Goal: Transaction & Acquisition: Purchase product/service

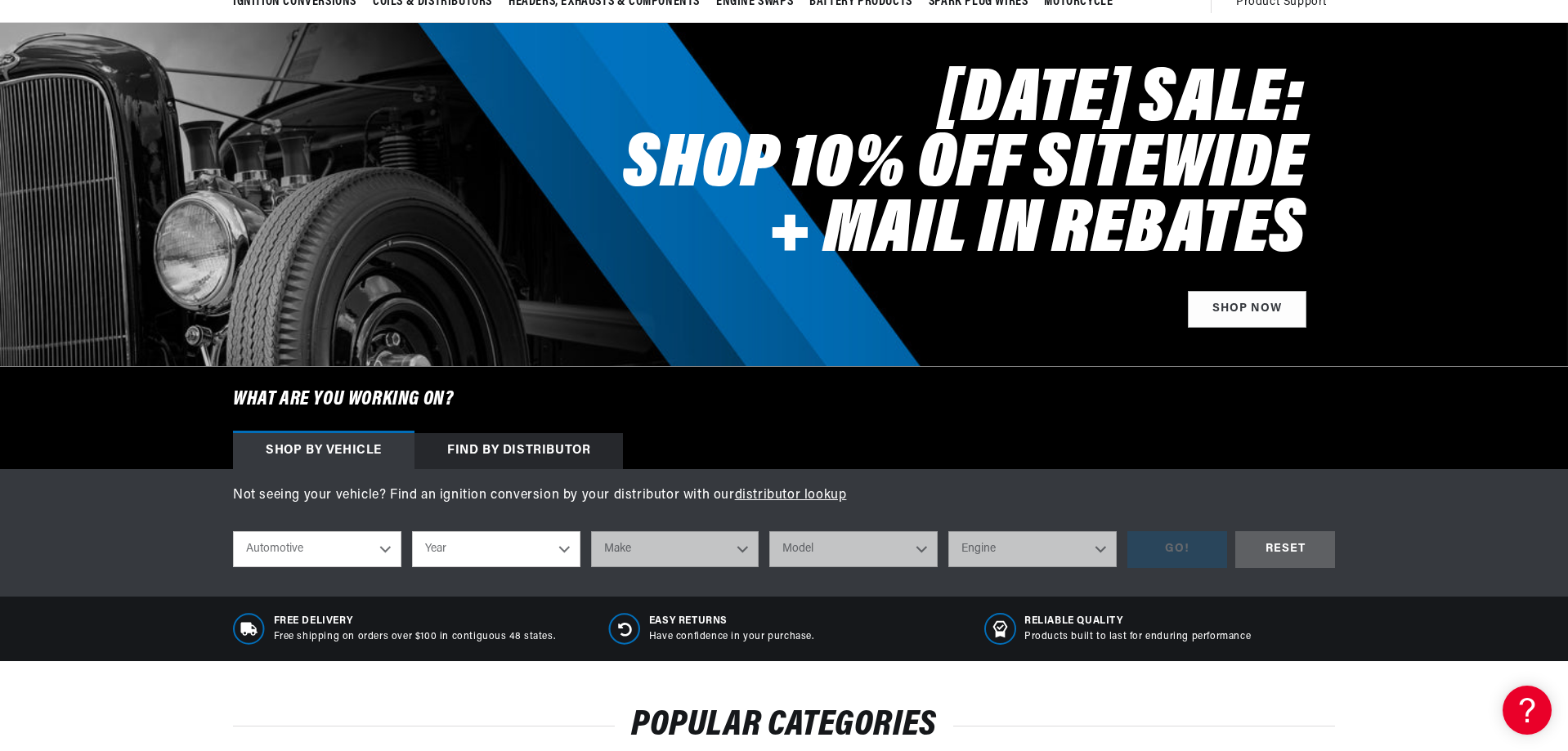
click at [382, 549] on select "Automotive Agricultural Industrial Marine Motorcycle" at bounding box center [317, 549] width 169 height 36
click at [233, 531] on select "Automotive Agricultural Industrial Marine Motorcycle" at bounding box center [317, 549] width 169 height 36
click at [565, 543] on select "Year 2022 2021 2020 2019 2018 2017 2016 2015 2014 2013 2012 2011 2010 2009 2008…" at bounding box center [496, 549] width 169 height 36
select select "1969"
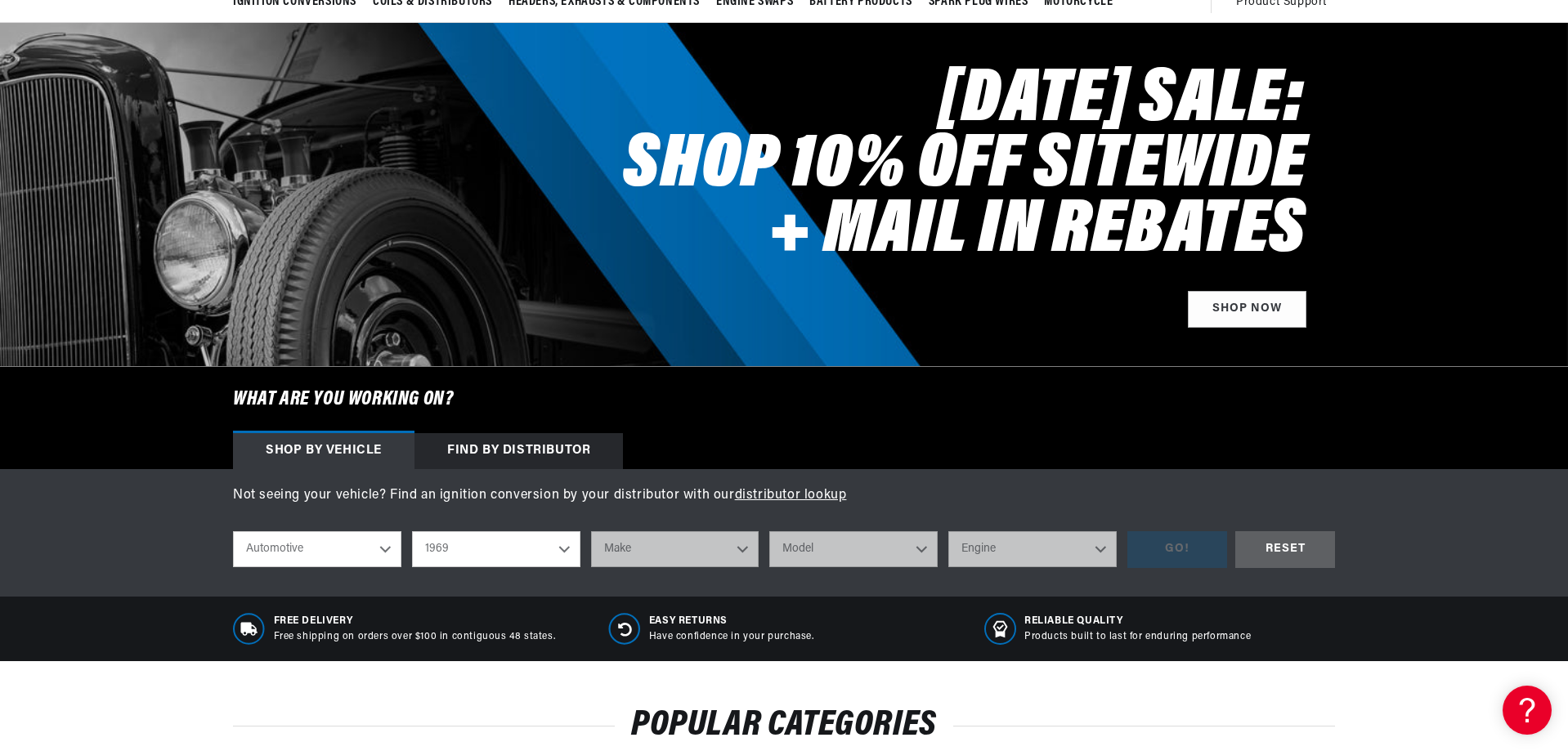
click at [412, 531] on select "Year 2022 2021 2020 2019 2018 2017 2016 2015 2014 2013 2012 2011 2010 2009 2008…" at bounding box center [496, 549] width 169 height 36
select select "1969"
click at [742, 550] on select "Make Alfa Romeo American Motors Aston Martin Austin Austin Healey Avanti BMW Bu…" at bounding box center [675, 549] width 169 height 36
select select "Ford"
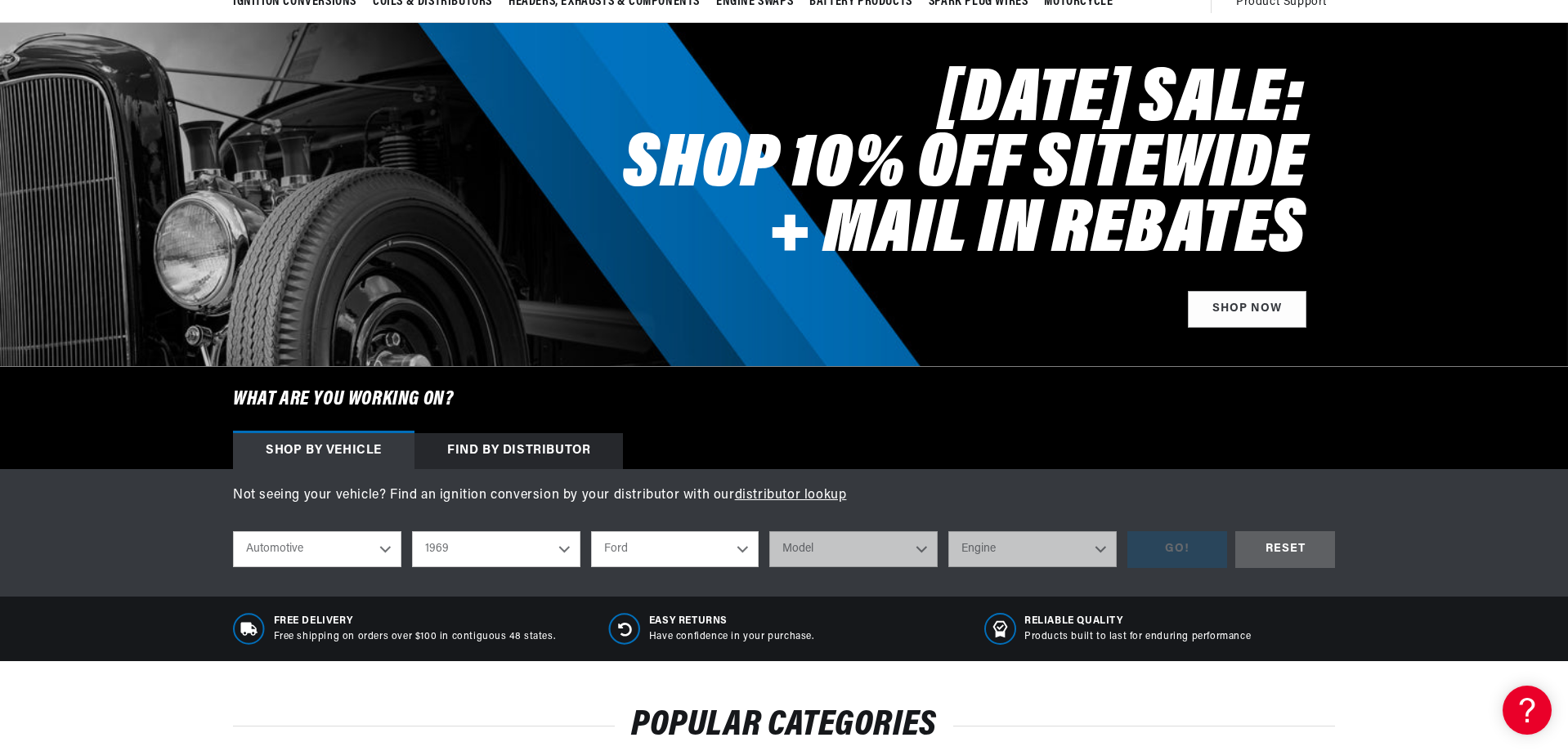
click at [591, 531] on select "Make Alfa Romeo American Motors Aston Martin Austin Austin Healey Avanti BMW Bu…" at bounding box center [675, 549] width 169 height 36
select select "Ford"
click at [915, 543] on select "Model Bronco Country Sedan Country Squire Custom Custom 500 E-100 Econoline E-2…" at bounding box center [853, 549] width 169 height 36
select select "Fairlane"
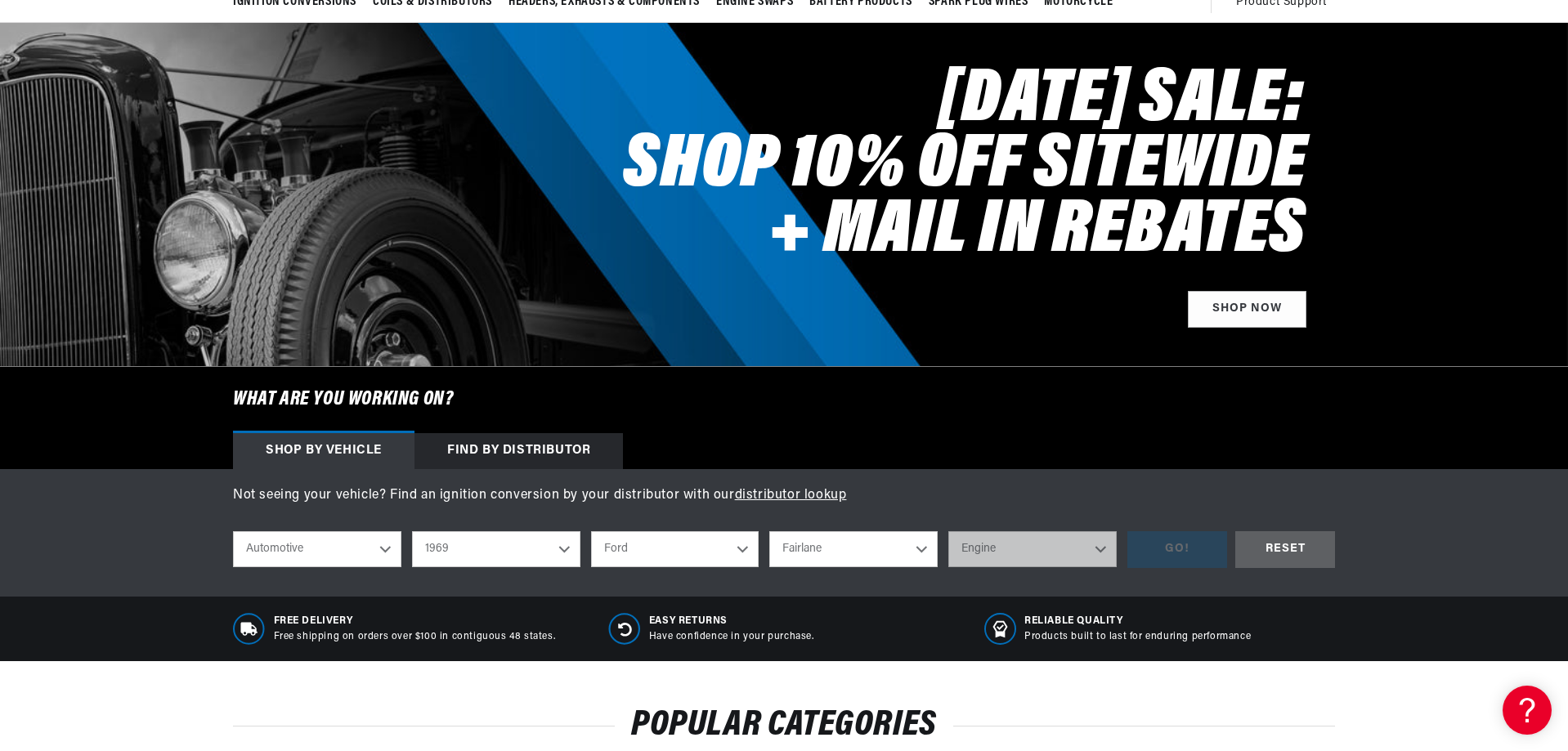
click at [770, 531] on select "Model Bronco Country Sedan Country Squire Custom Custom 500 E-100 Econoline E-2…" at bounding box center [853, 549] width 169 height 36
select select "Fairlane"
click at [1095, 544] on select "Engine 3.6L 3.7L 4.3L 4.8L 5.4L 170cid / 2.8L 200cid / 3.3L 250cid / 4.1L 289ci…" at bounding box center [1032, 549] width 169 height 36
select select "351W"
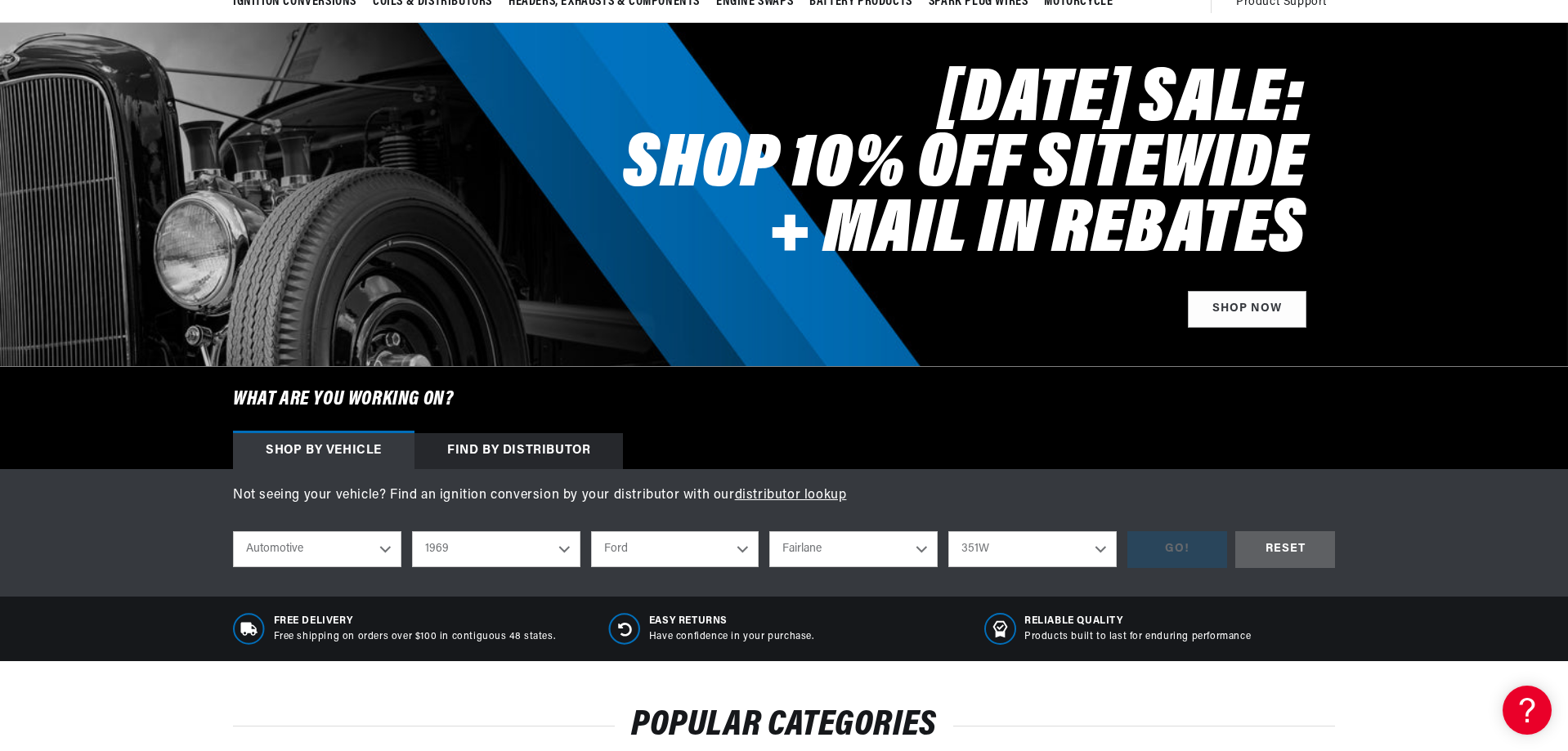
click at [948, 531] on select "Engine 3.6L 3.7L 4.3L 4.8L 5.4L 170cid / 2.8L 200cid / 3.3L 250cid / 4.1L 289ci…" at bounding box center [1032, 549] width 169 height 36
select select "351W"
click at [1188, 552] on div "GO!" at bounding box center [1176, 550] width 99 height 37
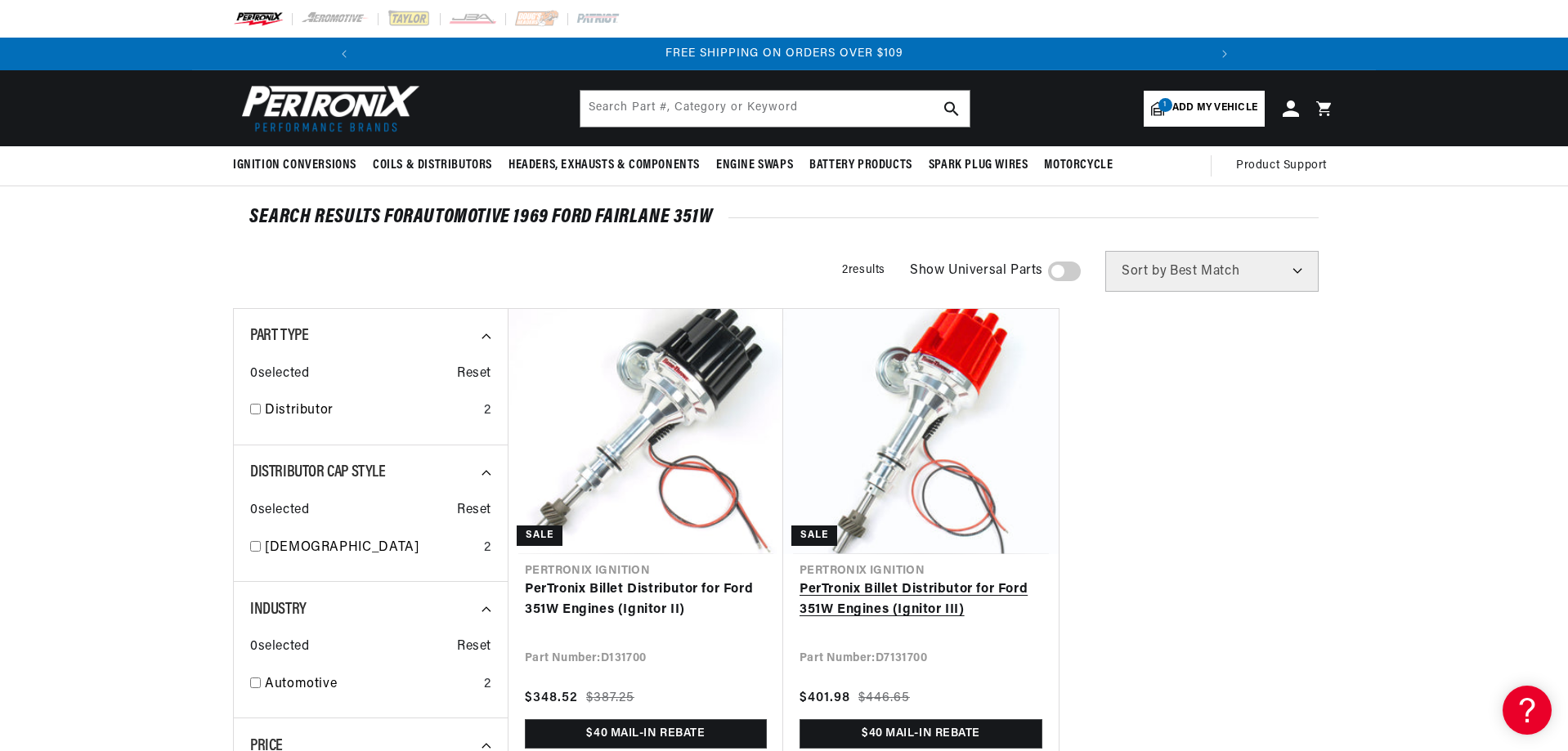
scroll to position [0, 1748]
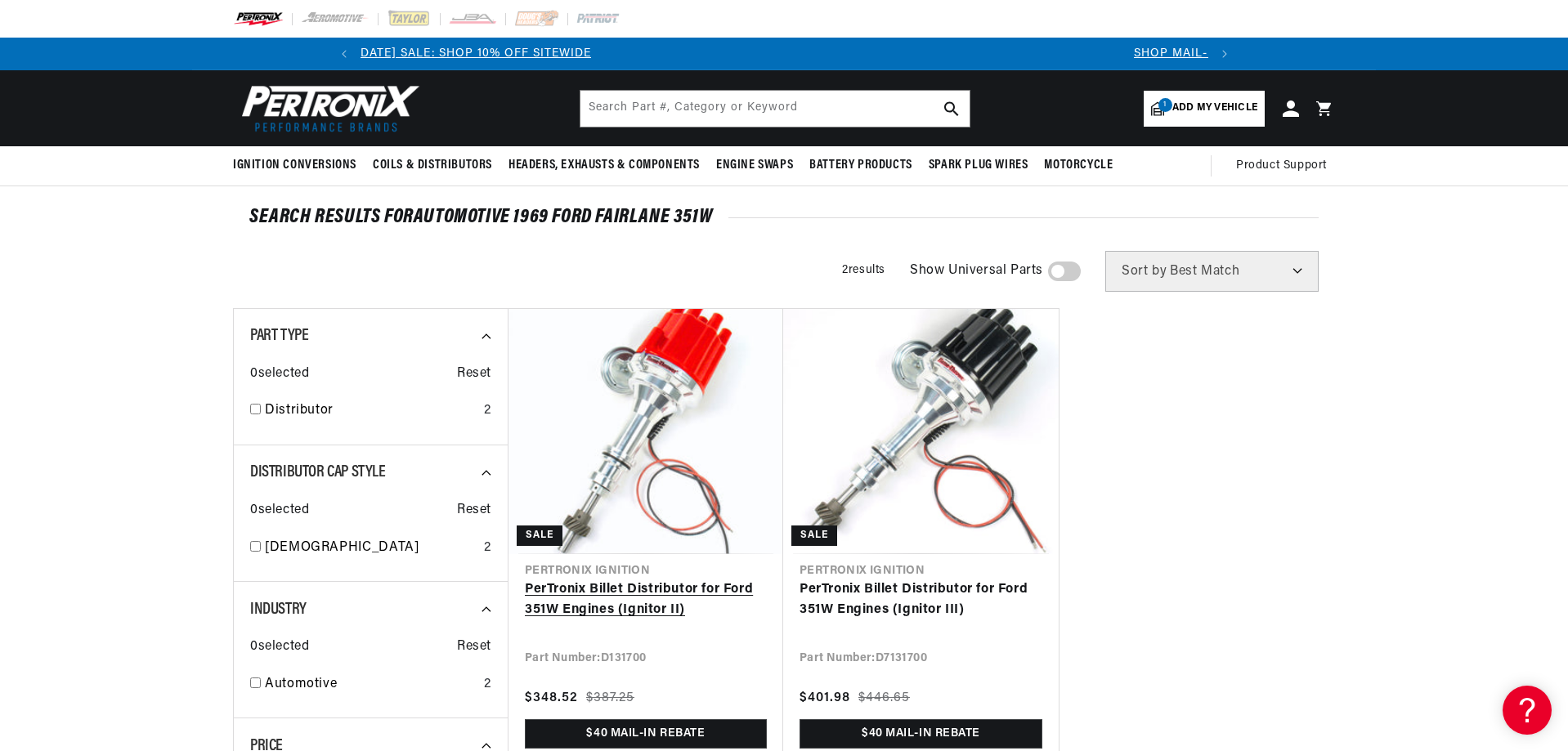
click at [608, 579] on link "PerTronix Billet Distributor for Ford 351W Engines (Ignitor II)" at bounding box center [645, 600] width 242 height 41
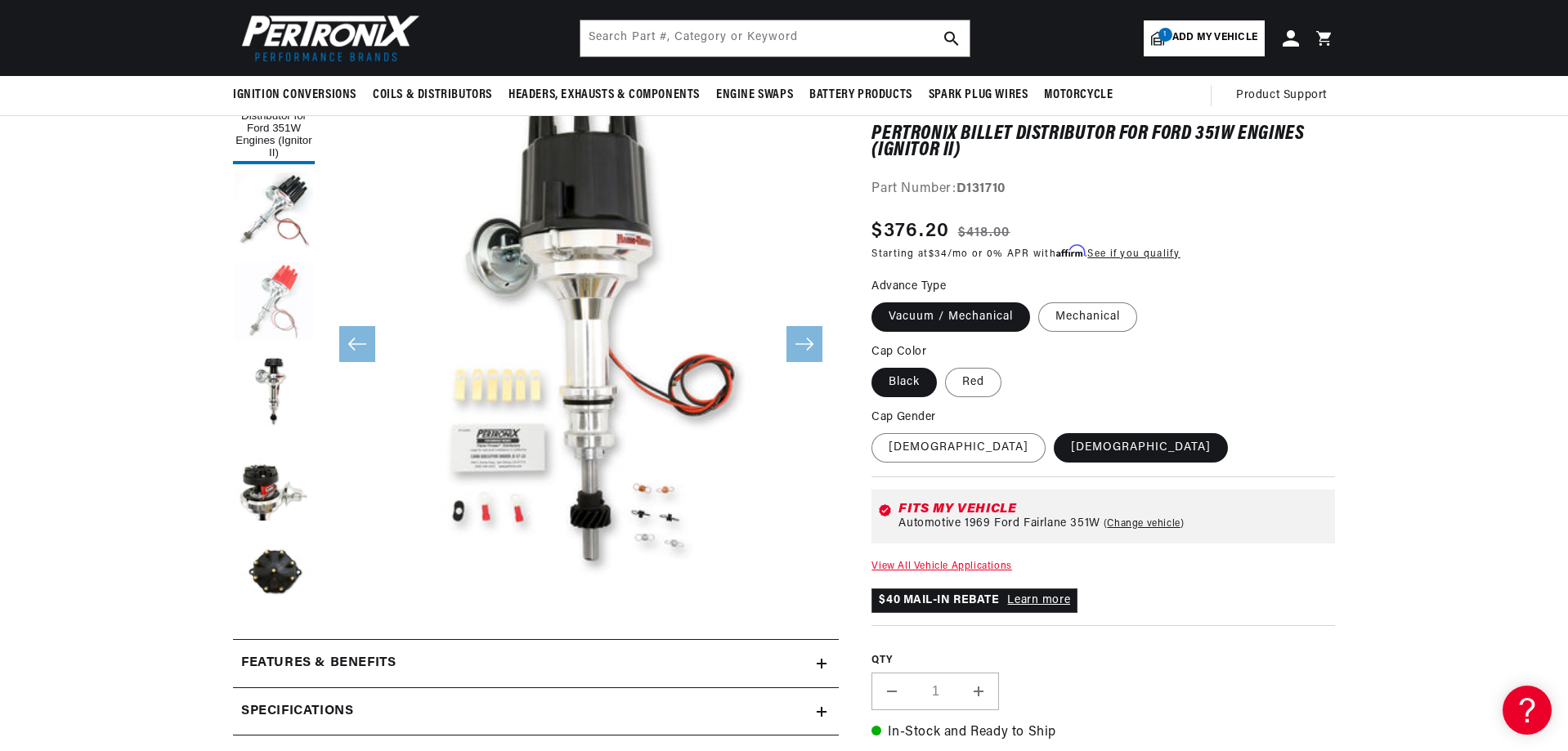
click at [286, 286] on button "Load image 3 in gallery view" at bounding box center [274, 303] width 82 height 82
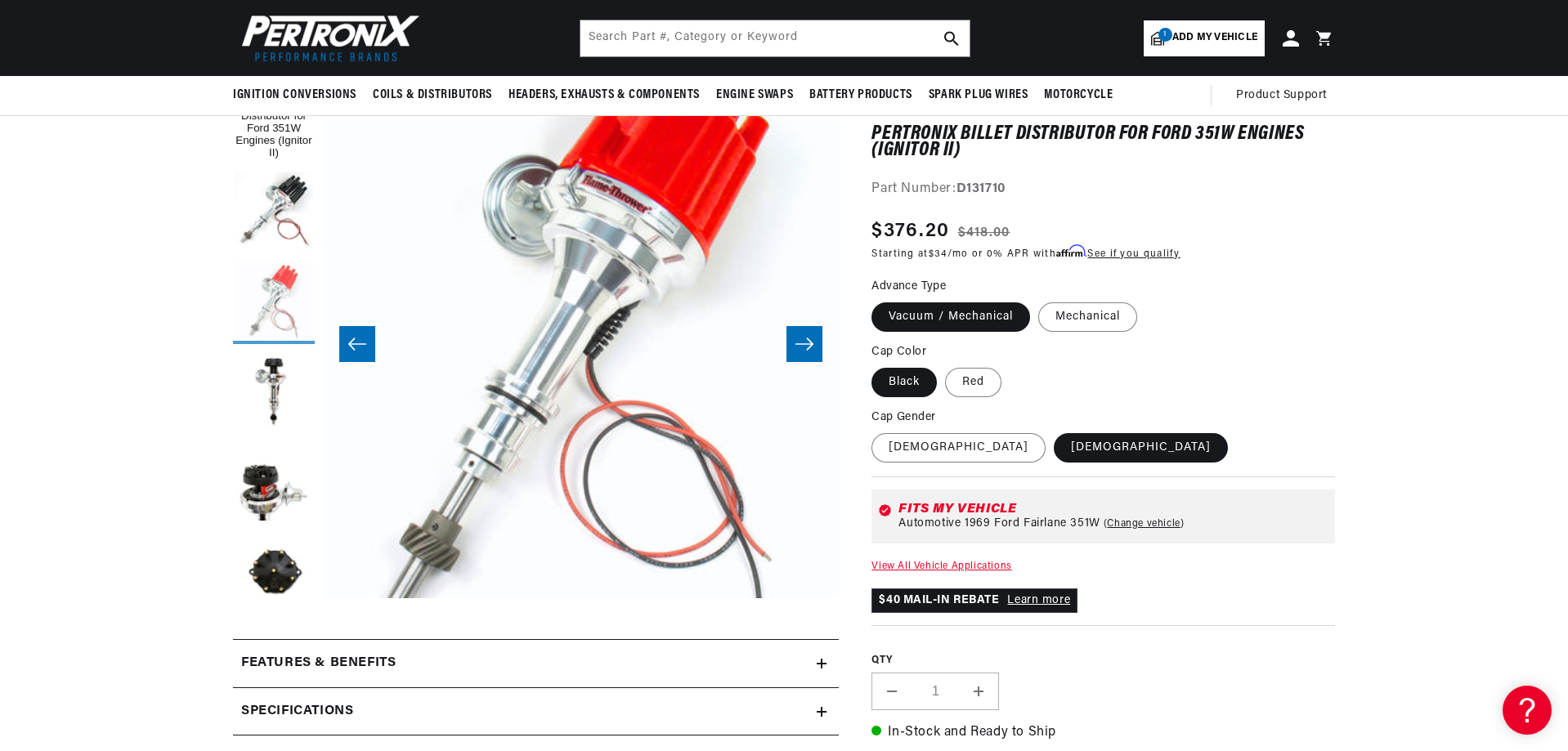
scroll to position [0, 1748]
click at [805, 347] on icon "Slide right" at bounding box center [804, 343] width 19 height 16
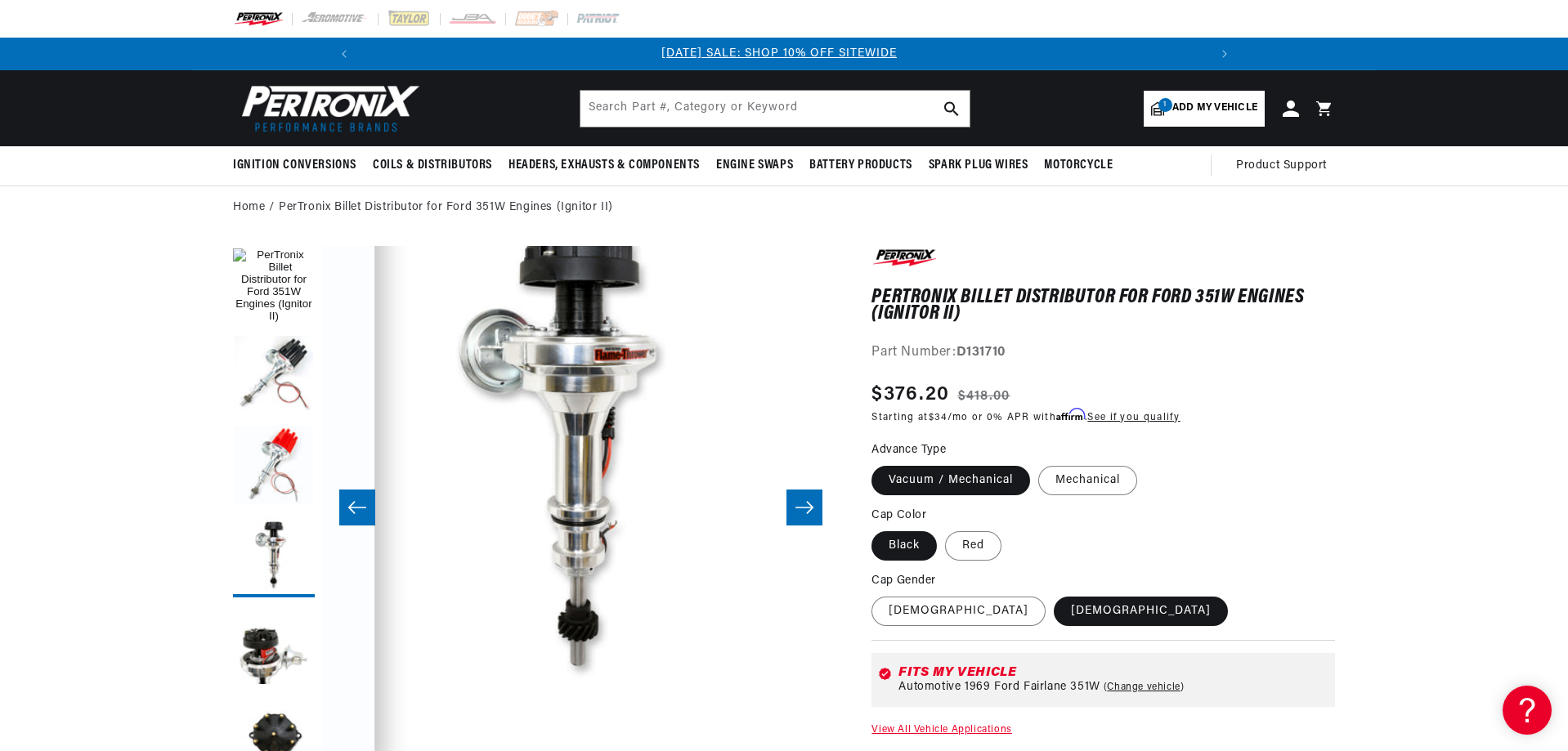
scroll to position [0, 0]
click at [794, 506] on button "Slide right" at bounding box center [804, 507] width 36 height 36
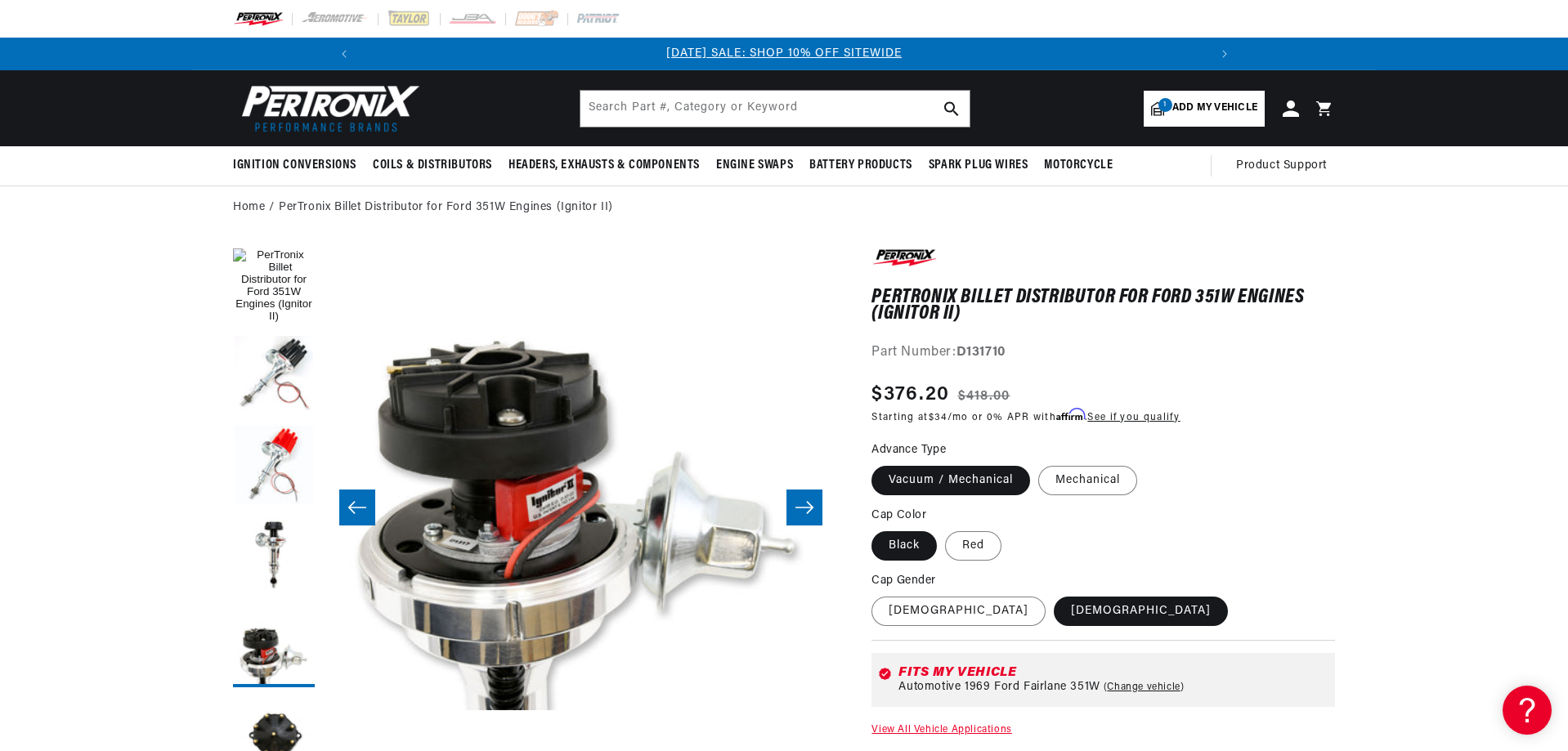
click at [794, 506] on button "Slide right" at bounding box center [804, 507] width 36 height 36
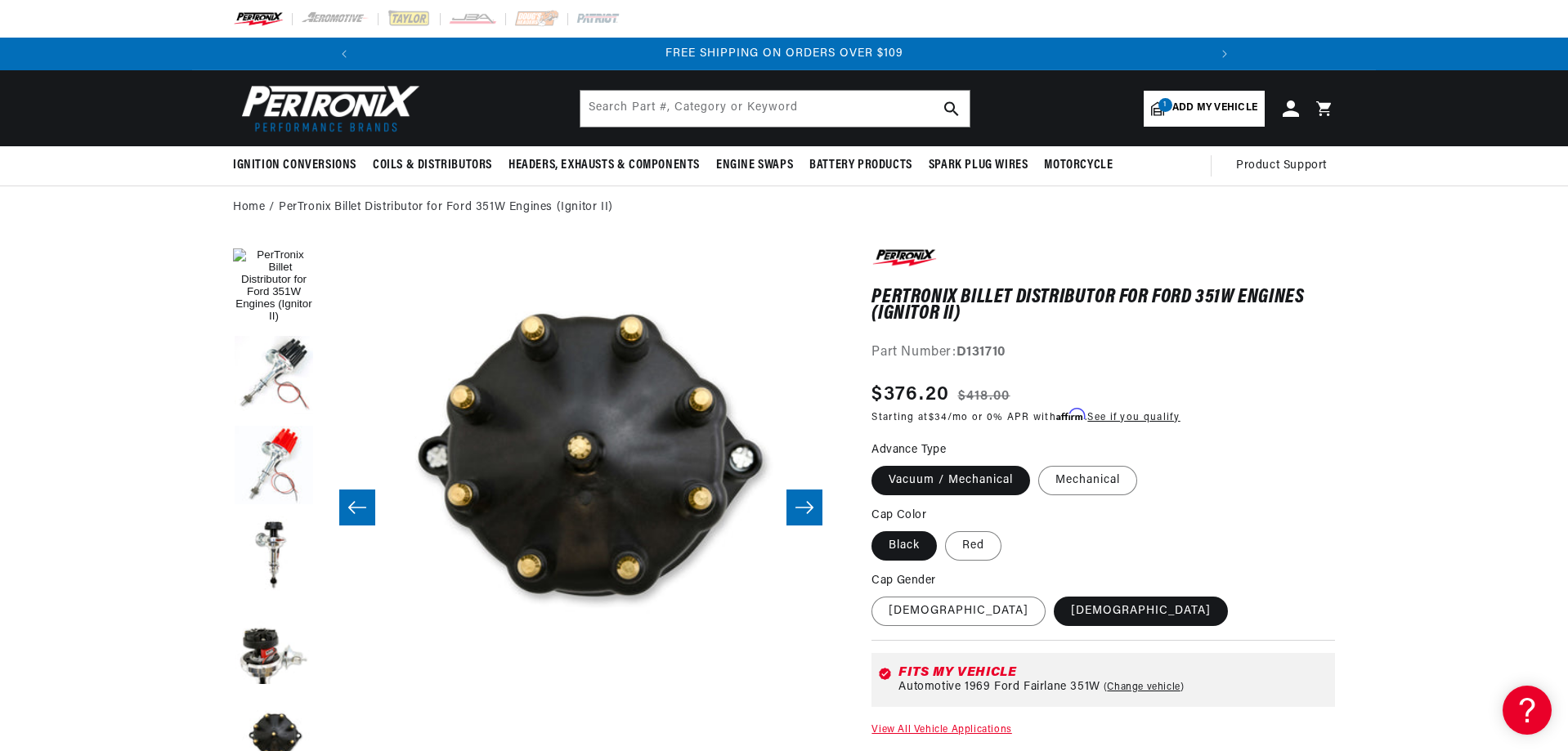
scroll to position [0, 1748]
click at [987, 554] on label "Red" at bounding box center [973, 546] width 56 height 30
click at [946, 529] on input "Red" at bounding box center [945, 528] width 1 height 1
radio input "true"
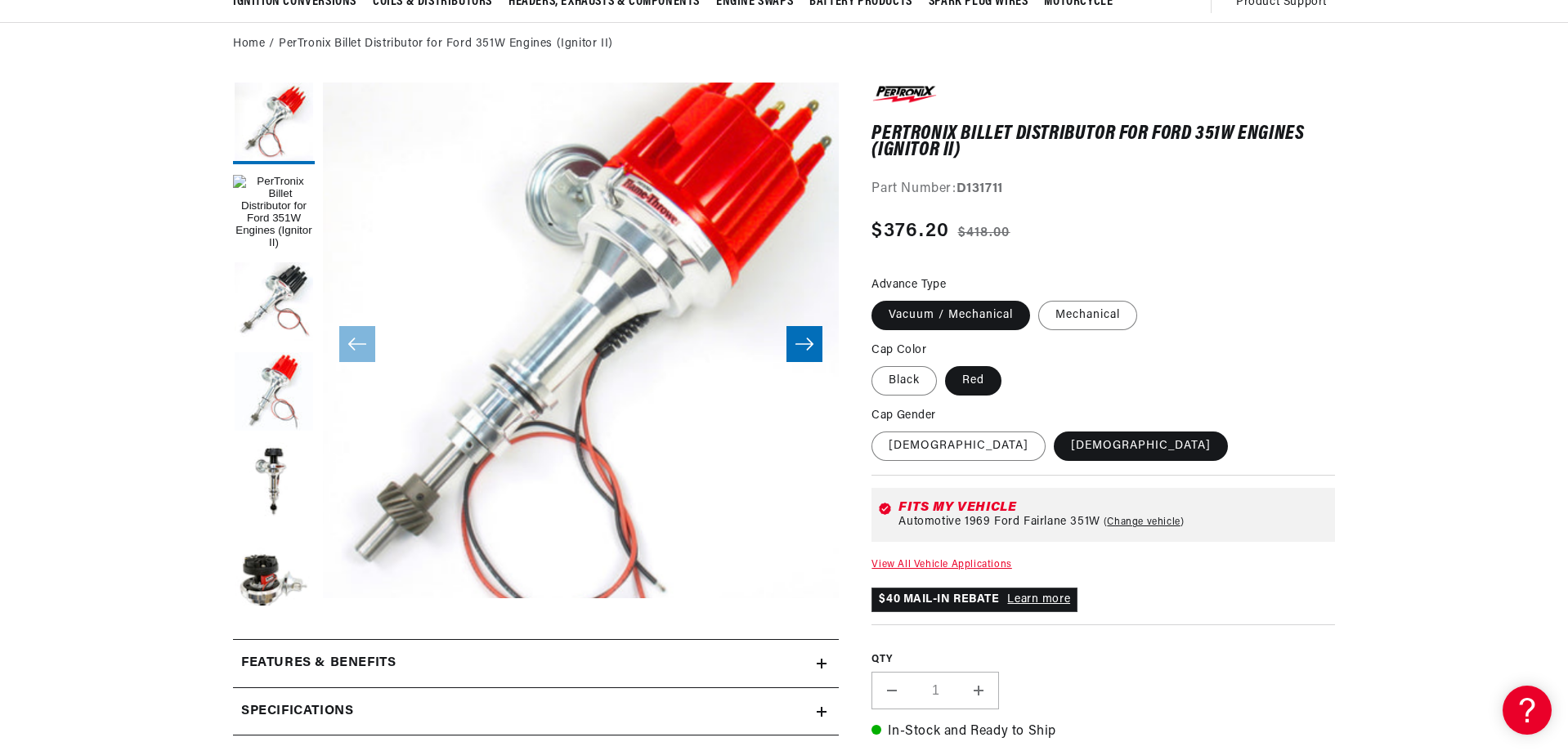
click at [933, 564] on link "View All Vehicle Applications" at bounding box center [941, 565] width 140 height 10
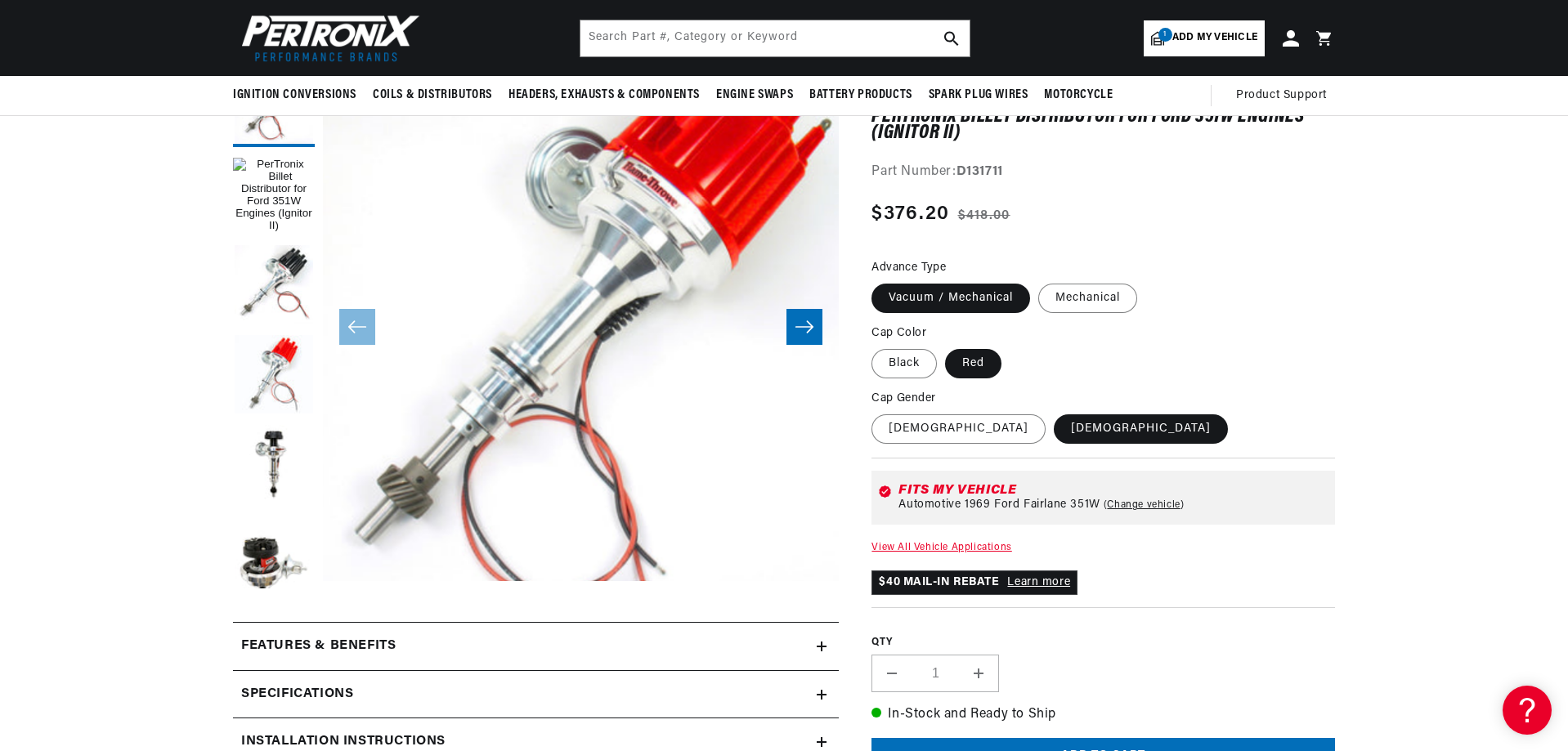
scroll to position [109, 0]
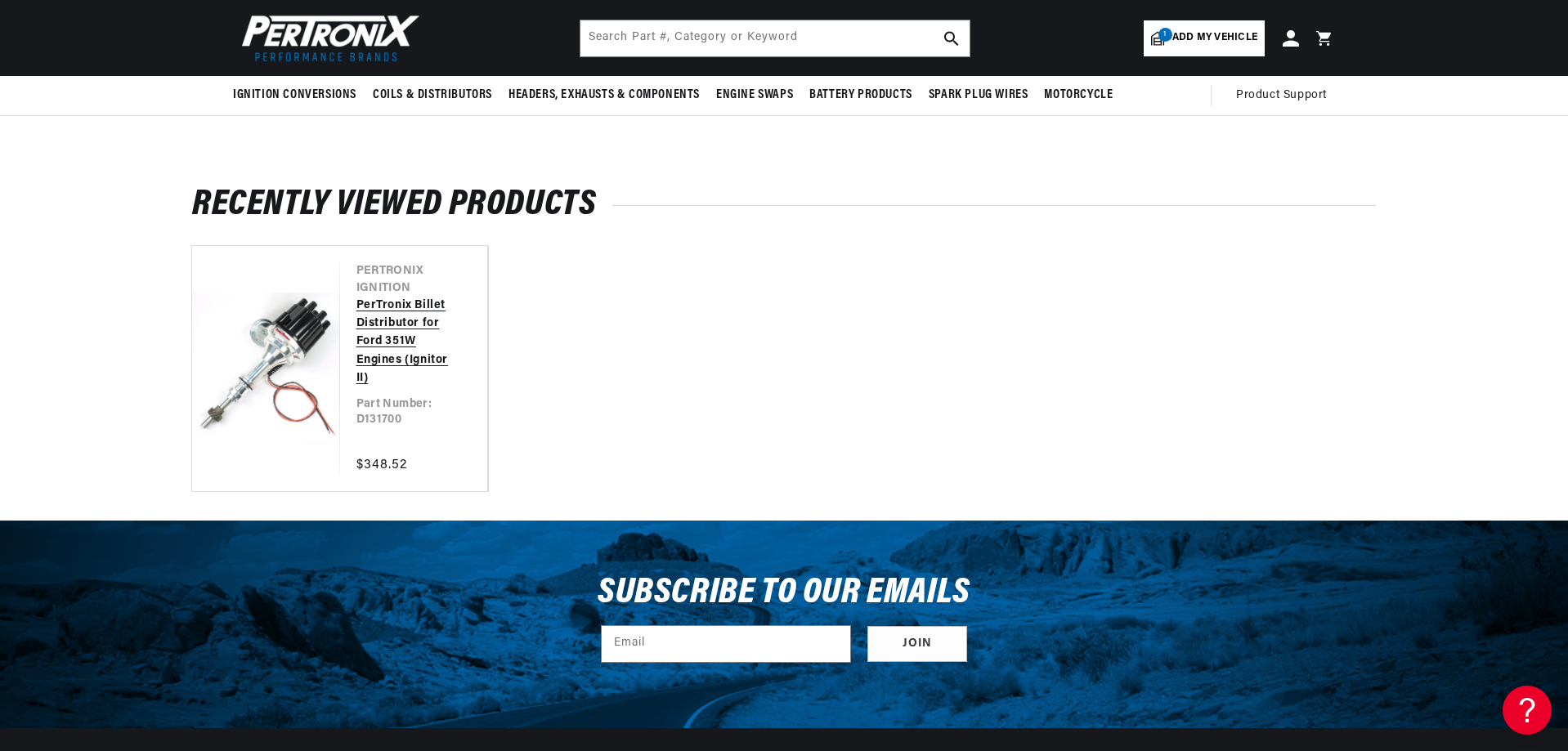
click at [392, 352] on link "PerTronix Billet Distributor for Ford 351W Engines (Ignitor II)" at bounding box center [406, 342] width 99 height 92
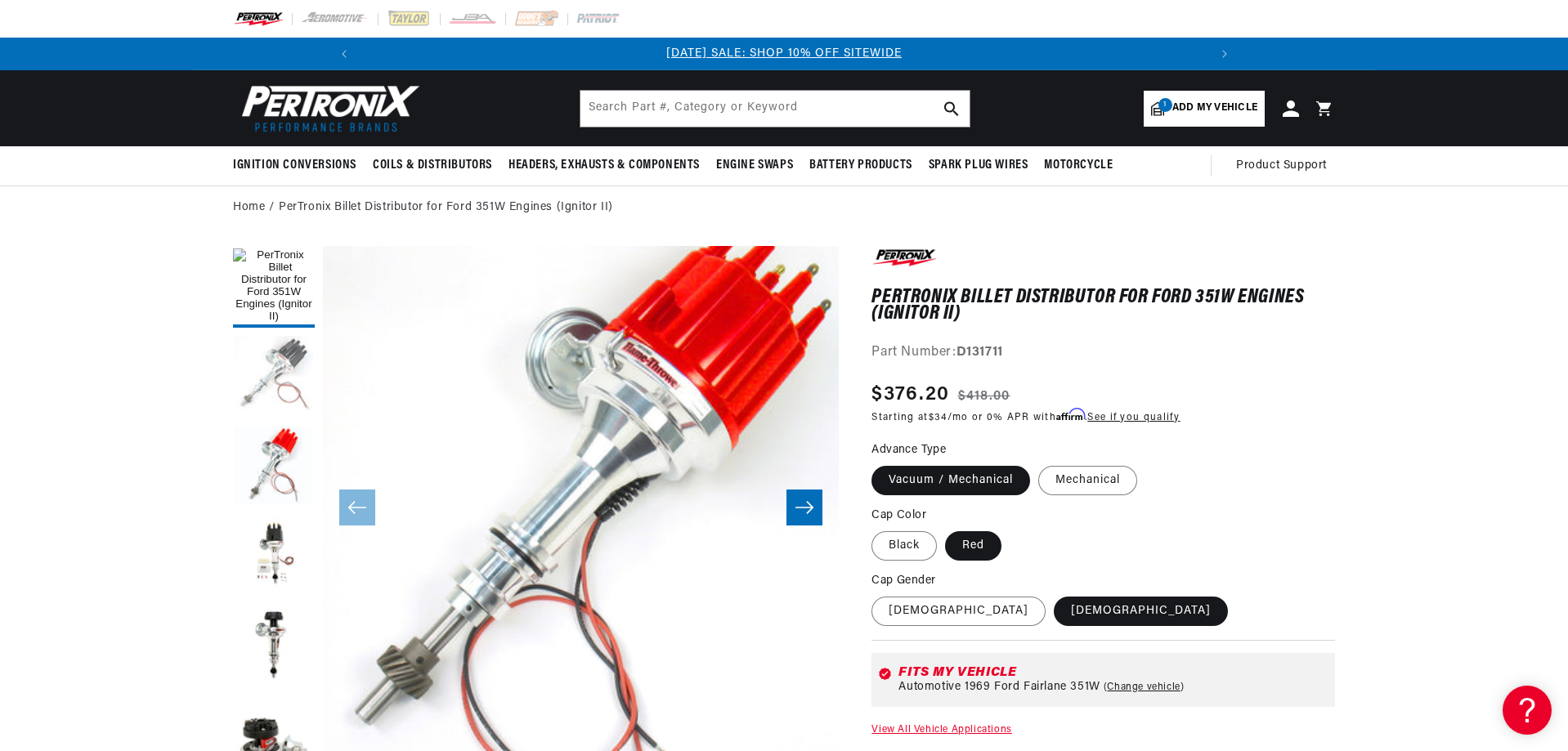
click at [284, 384] on button "Load image 2 in gallery view" at bounding box center [274, 376] width 82 height 82
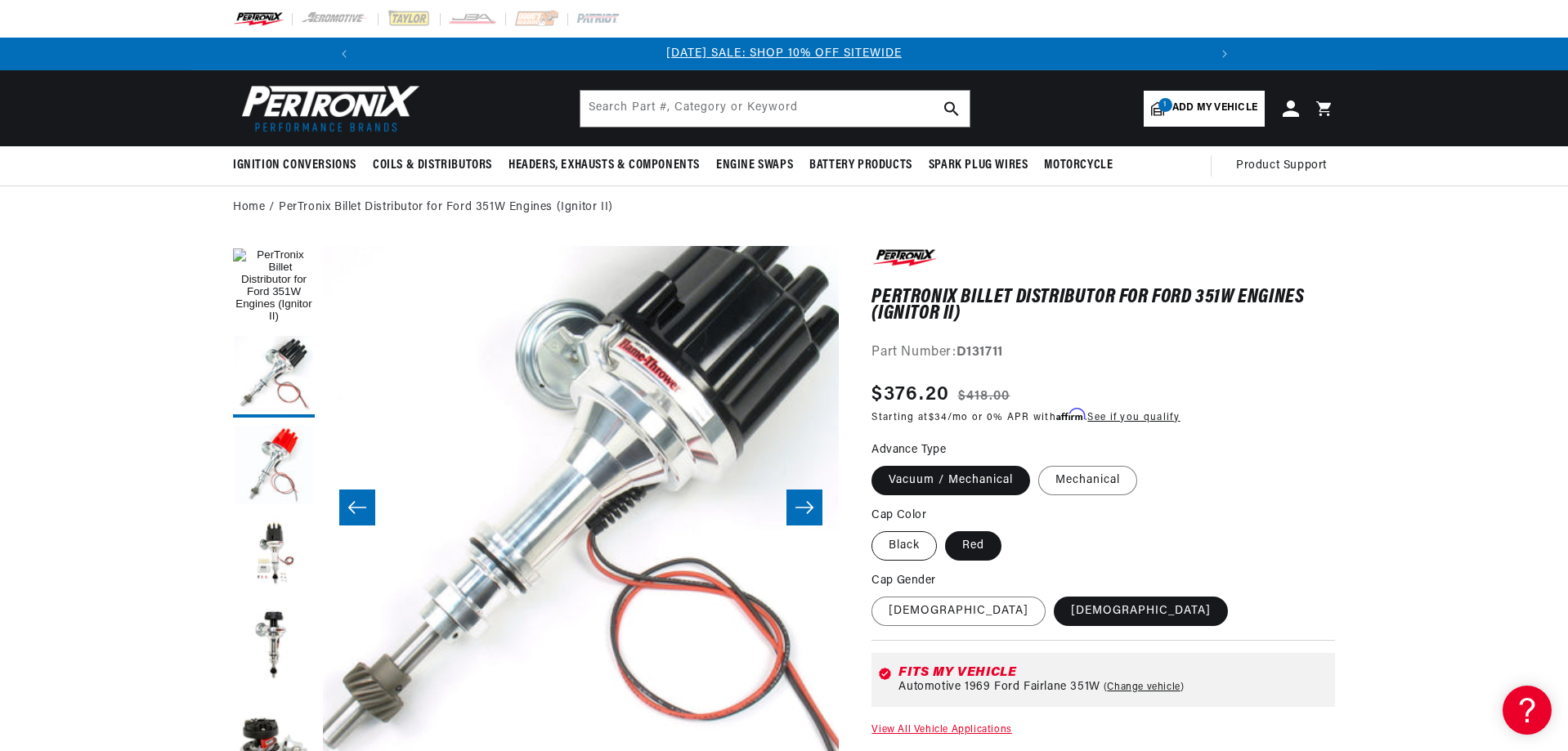
click at [897, 543] on label "Black" at bounding box center [905, 546] width 66 height 30
click at [877, 529] on input "Black" at bounding box center [876, 528] width 1 height 1
radio input "true"
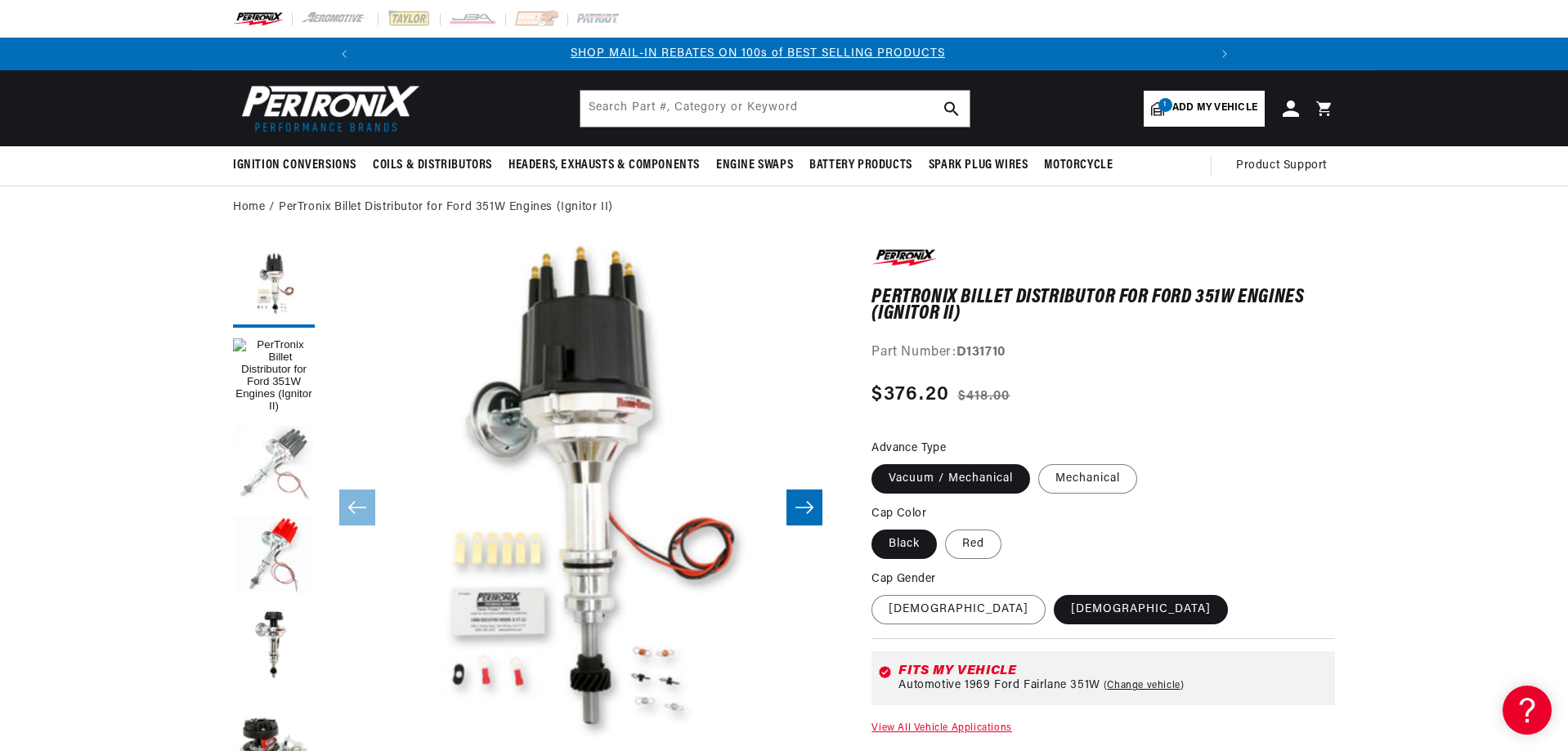
click at [306, 438] on button "Load image 2 in gallery view" at bounding box center [274, 467] width 82 height 82
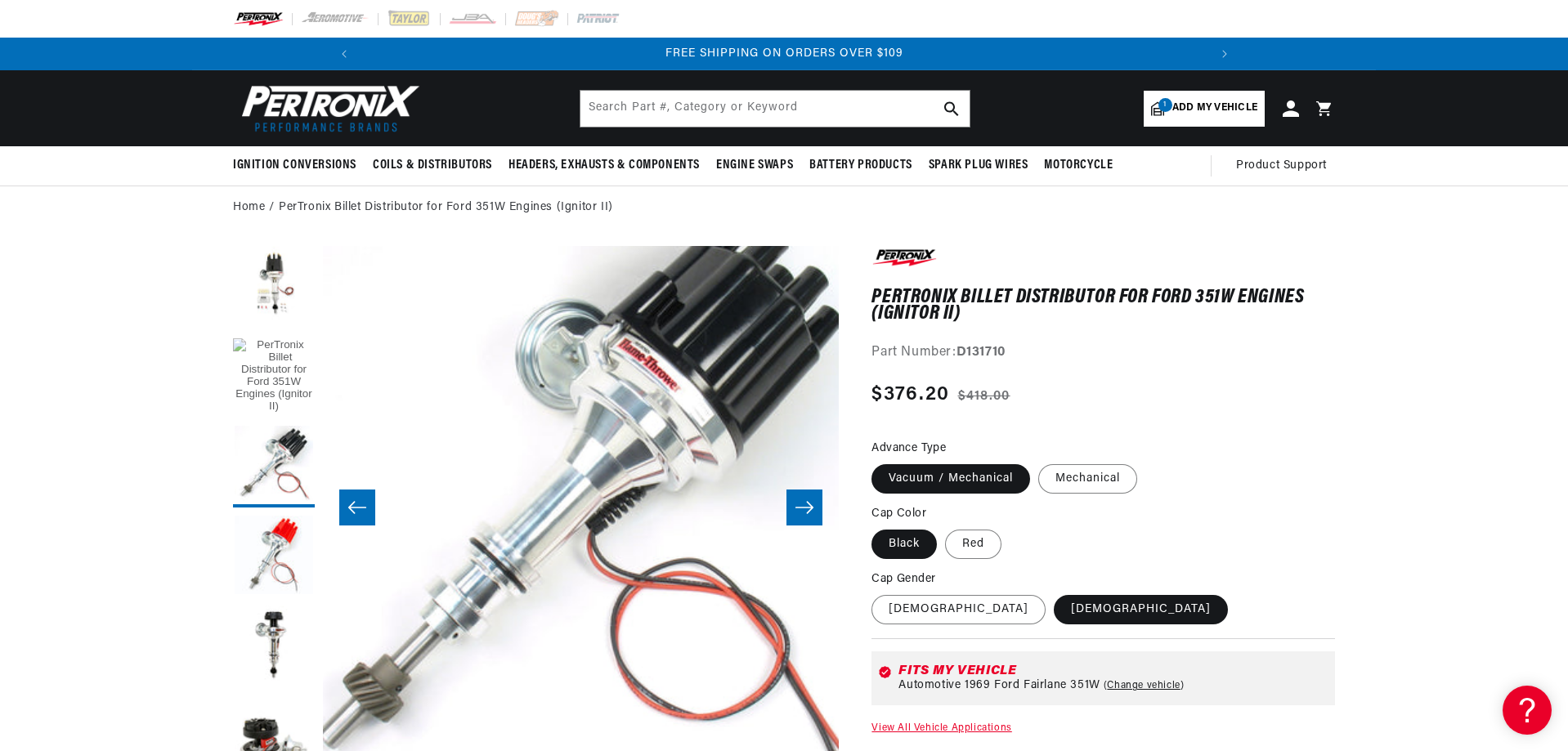
click at [287, 351] on button "Load image 1 in gallery view" at bounding box center [274, 376] width 82 height 82
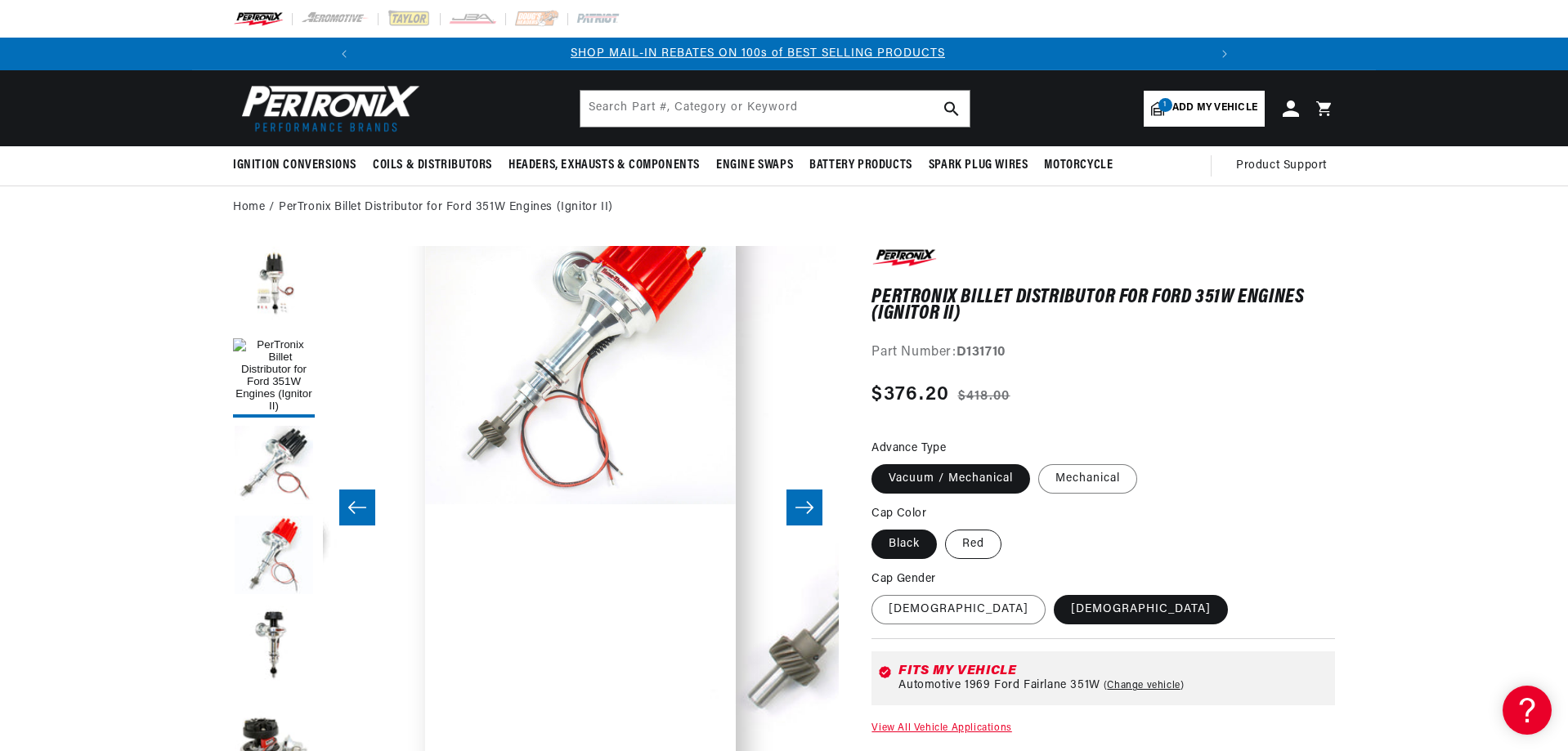
click at [974, 541] on label "Red" at bounding box center [973, 544] width 56 height 30
click at [946, 527] on input "Red" at bounding box center [945, 526] width 1 height 1
radio input "true"
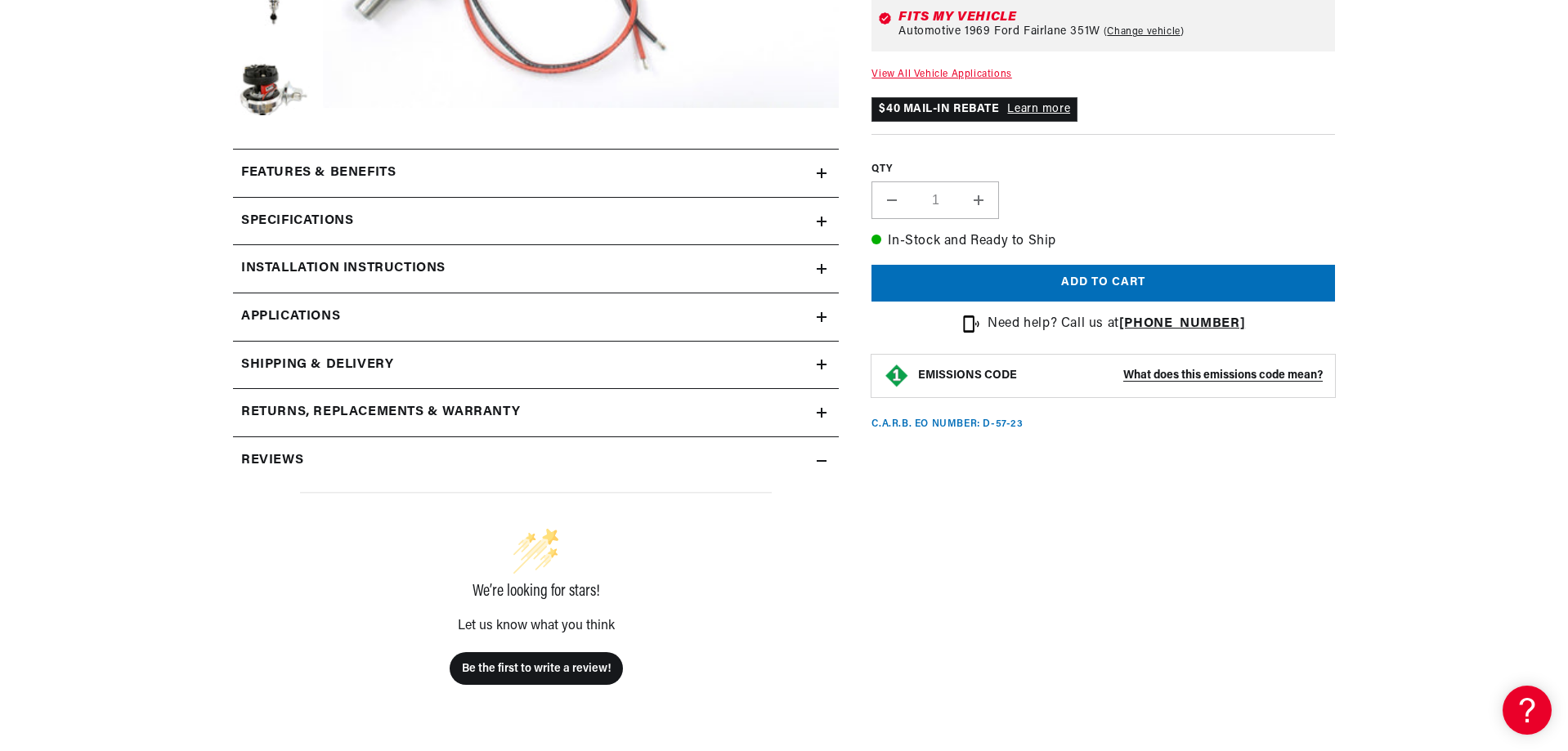
scroll to position [980, 0]
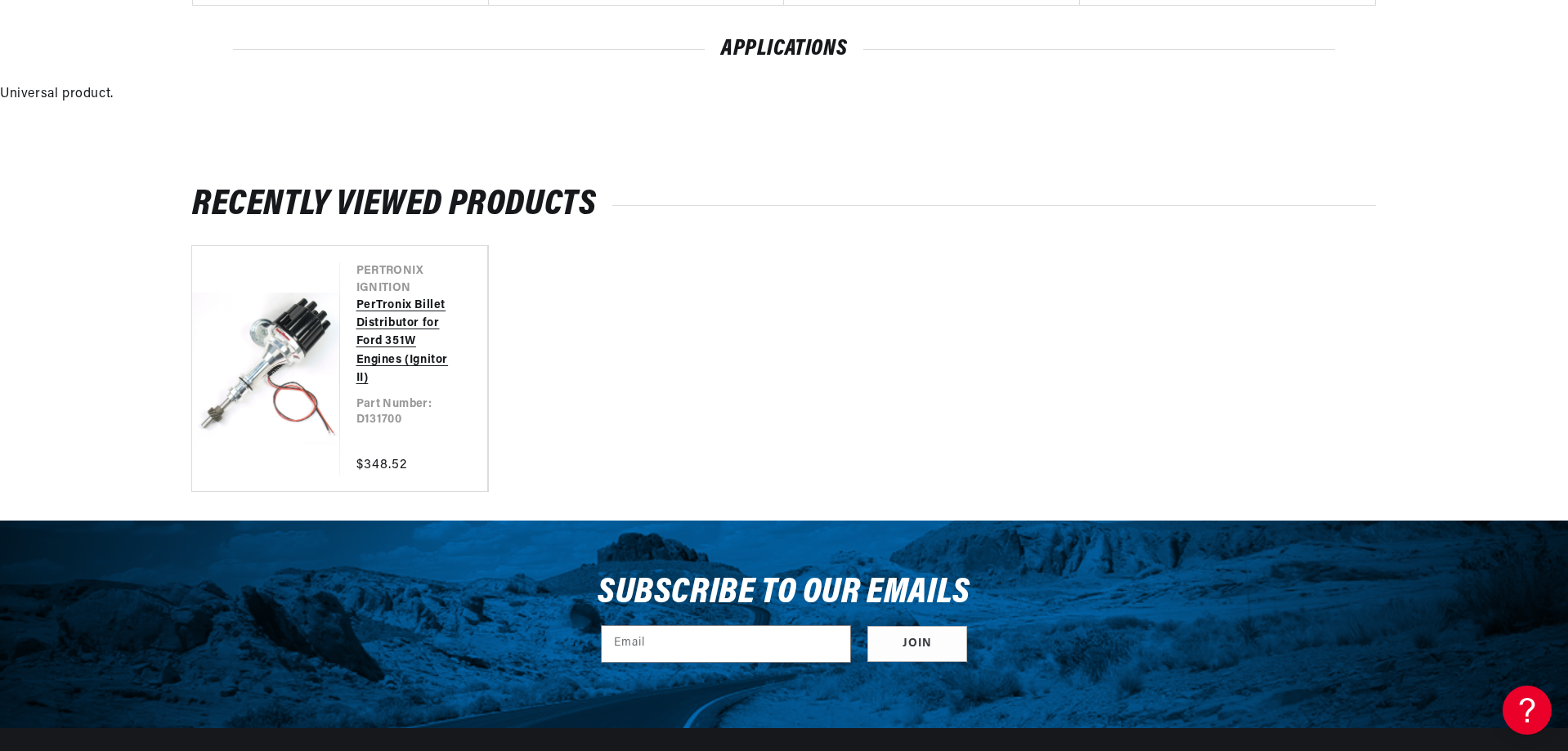
click at [357, 372] on link "PerTronix Billet Distributor for Ford 351W Engines (Ignitor II)" at bounding box center [406, 342] width 99 height 92
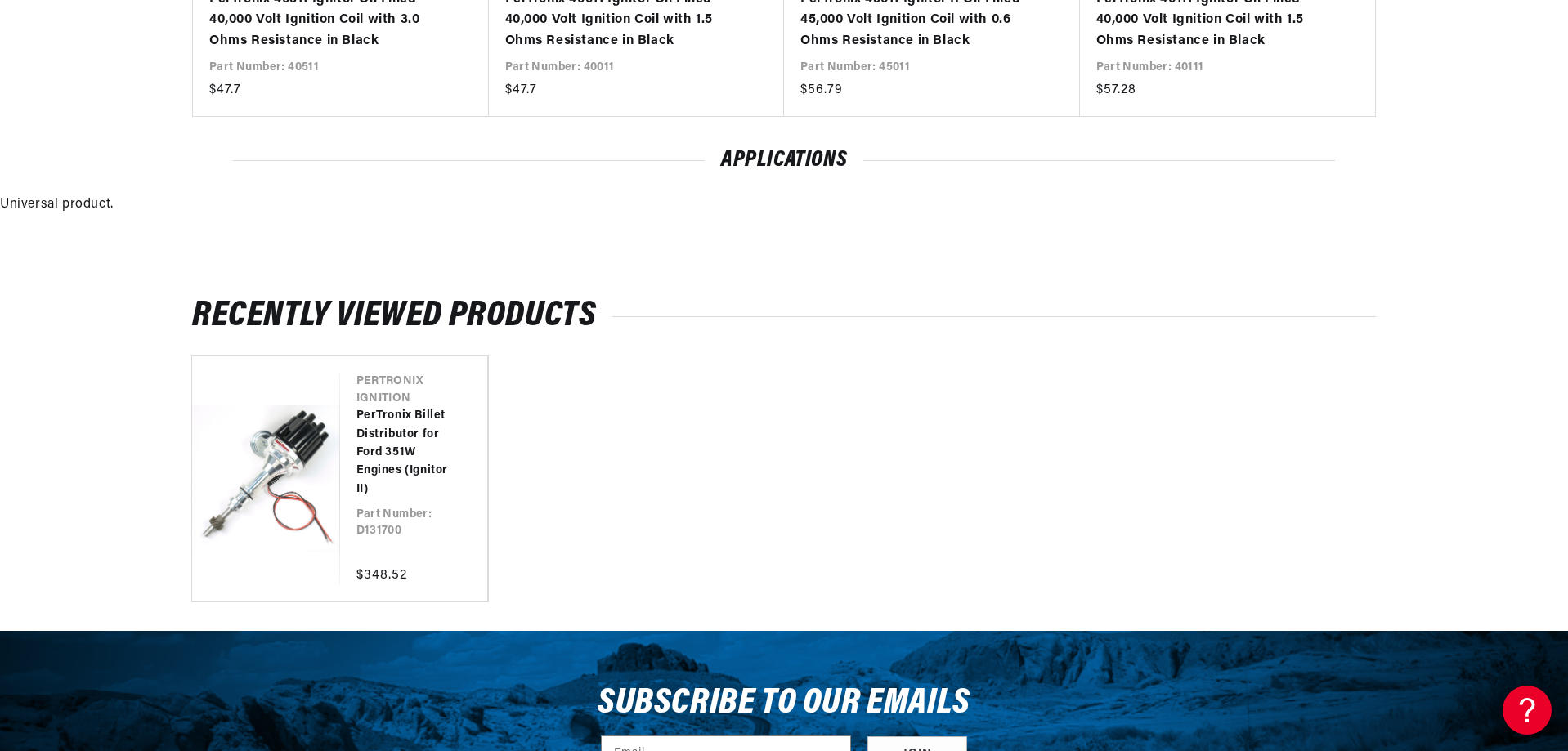
scroll to position [2044, 0]
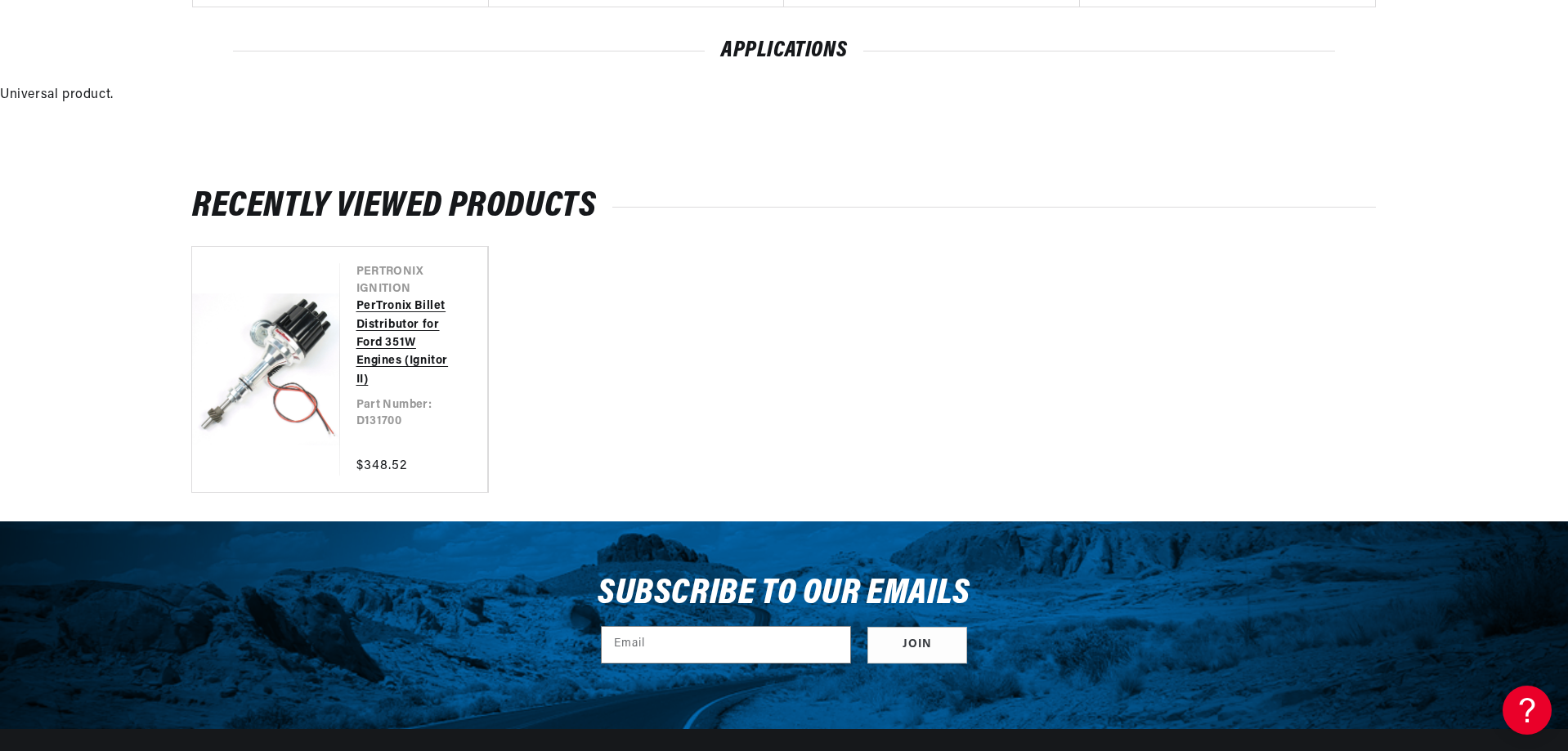
click at [357, 342] on link "PerTronix Billet Distributor for Ford 351W Engines (Ignitor II)" at bounding box center [406, 343] width 99 height 92
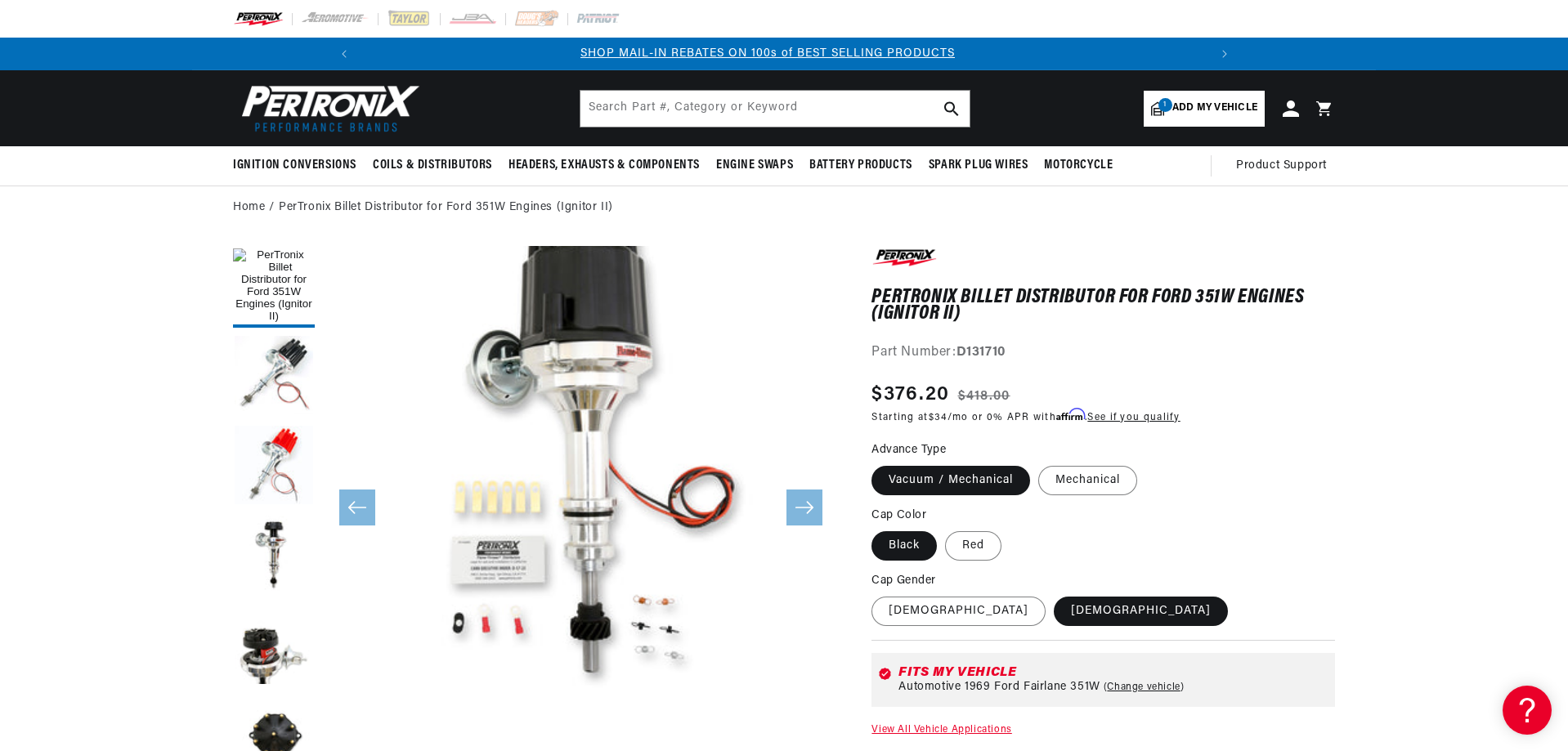
scroll to position [0, 874]
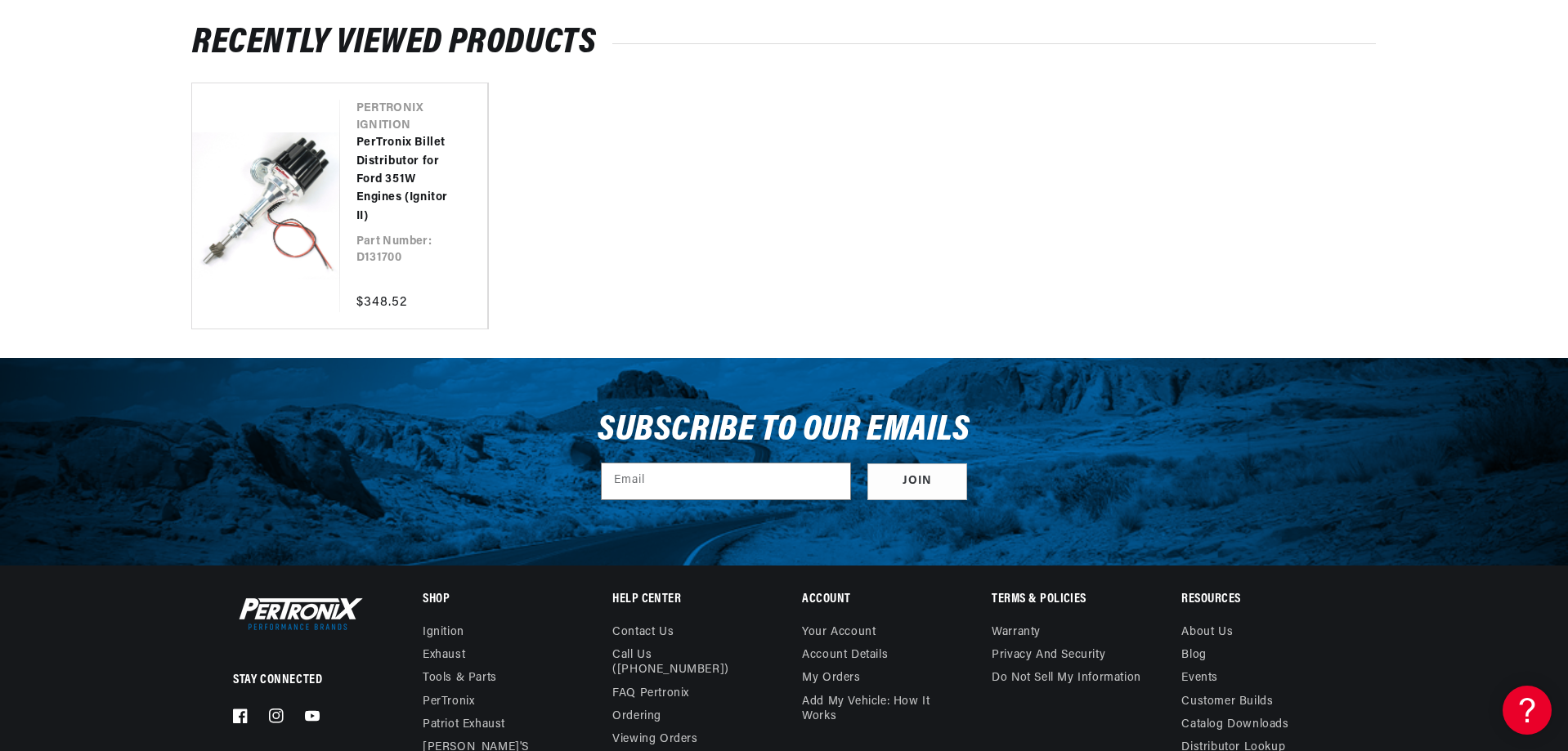
scroll to position [0, 1748]
click at [368, 208] on link "PerTronix Billet Distributor for Ford 351W Engines (Ignitor II)" at bounding box center [406, 179] width 99 height 92
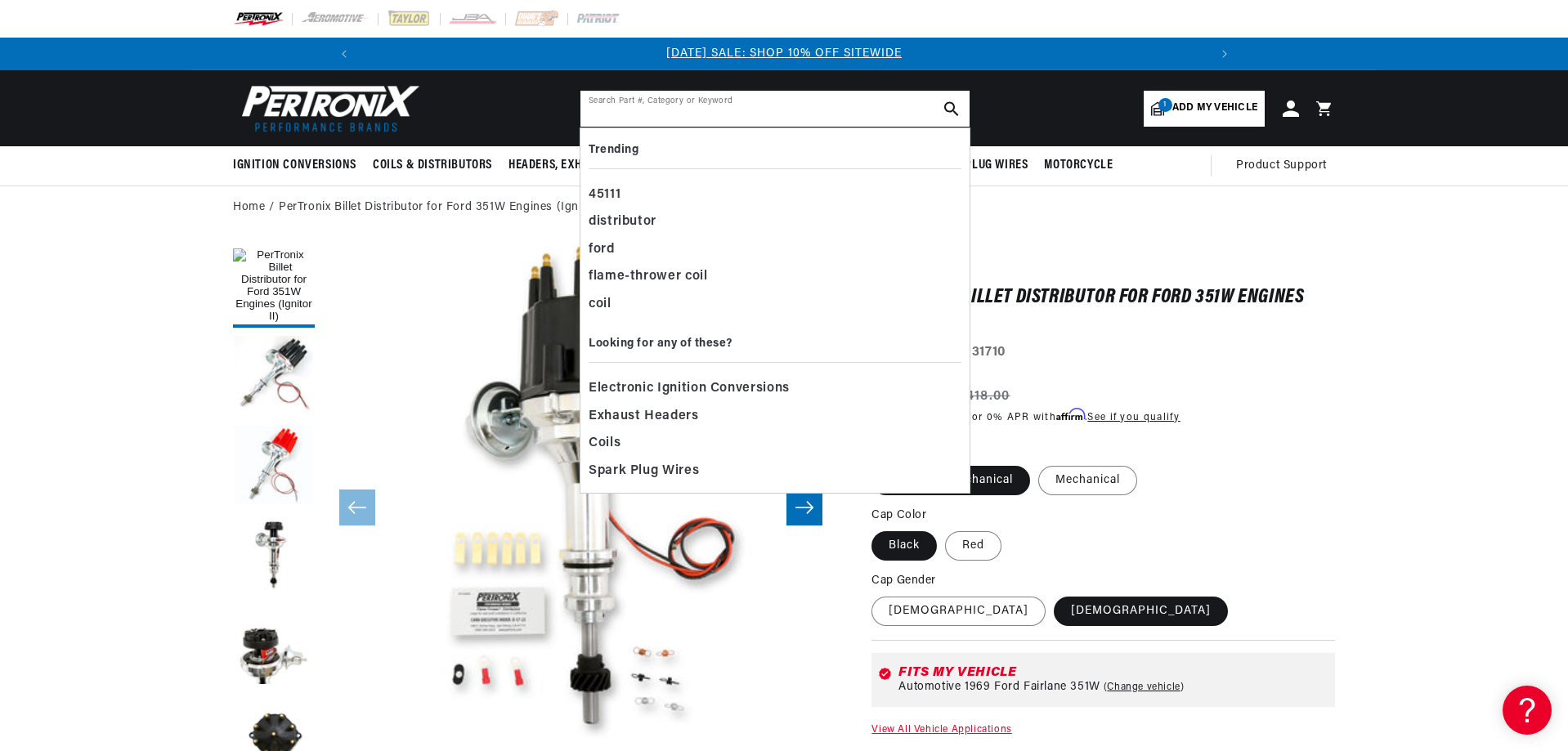
click at [619, 114] on input "text" at bounding box center [775, 108] width 390 height 36
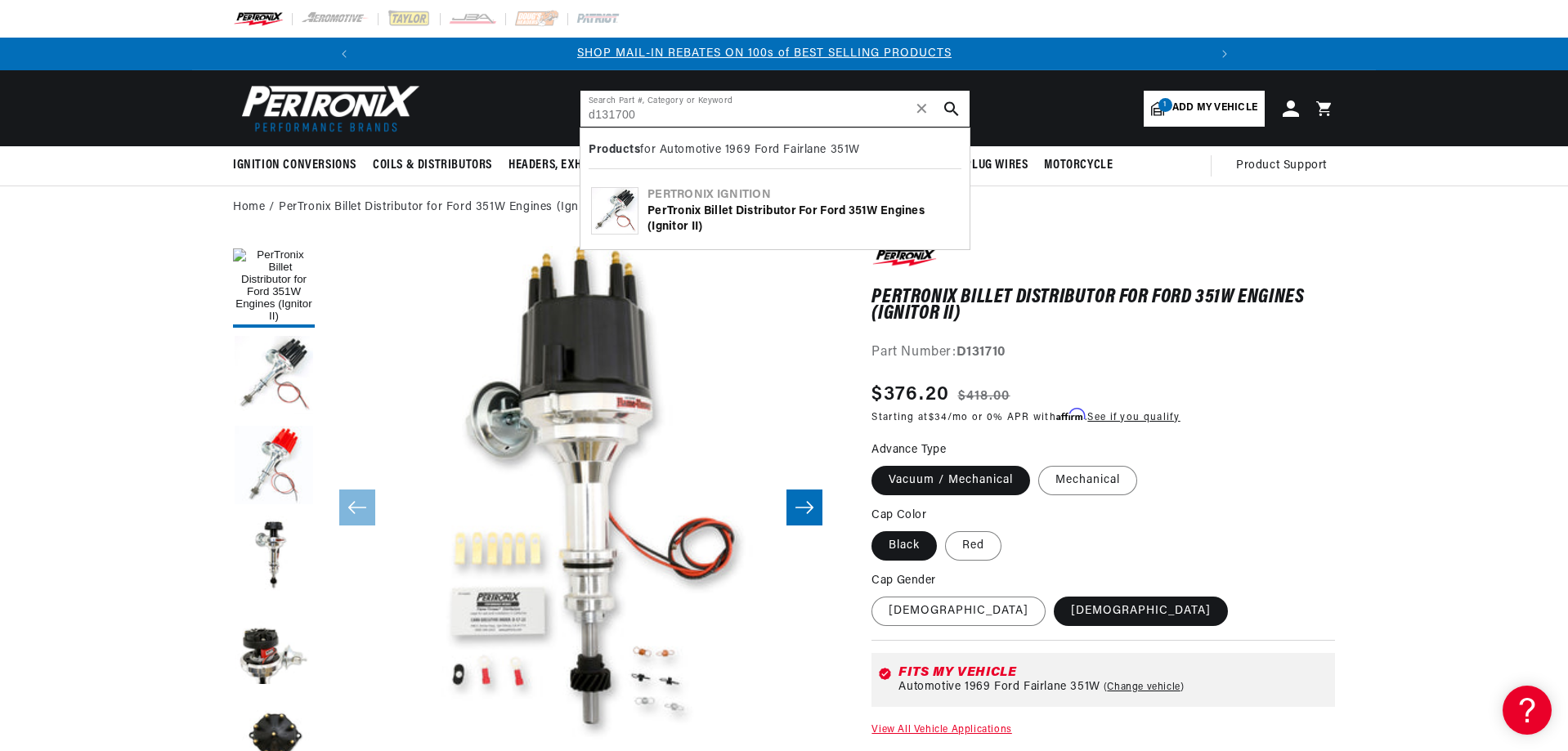
scroll to position [0, 874]
type input "d131700"
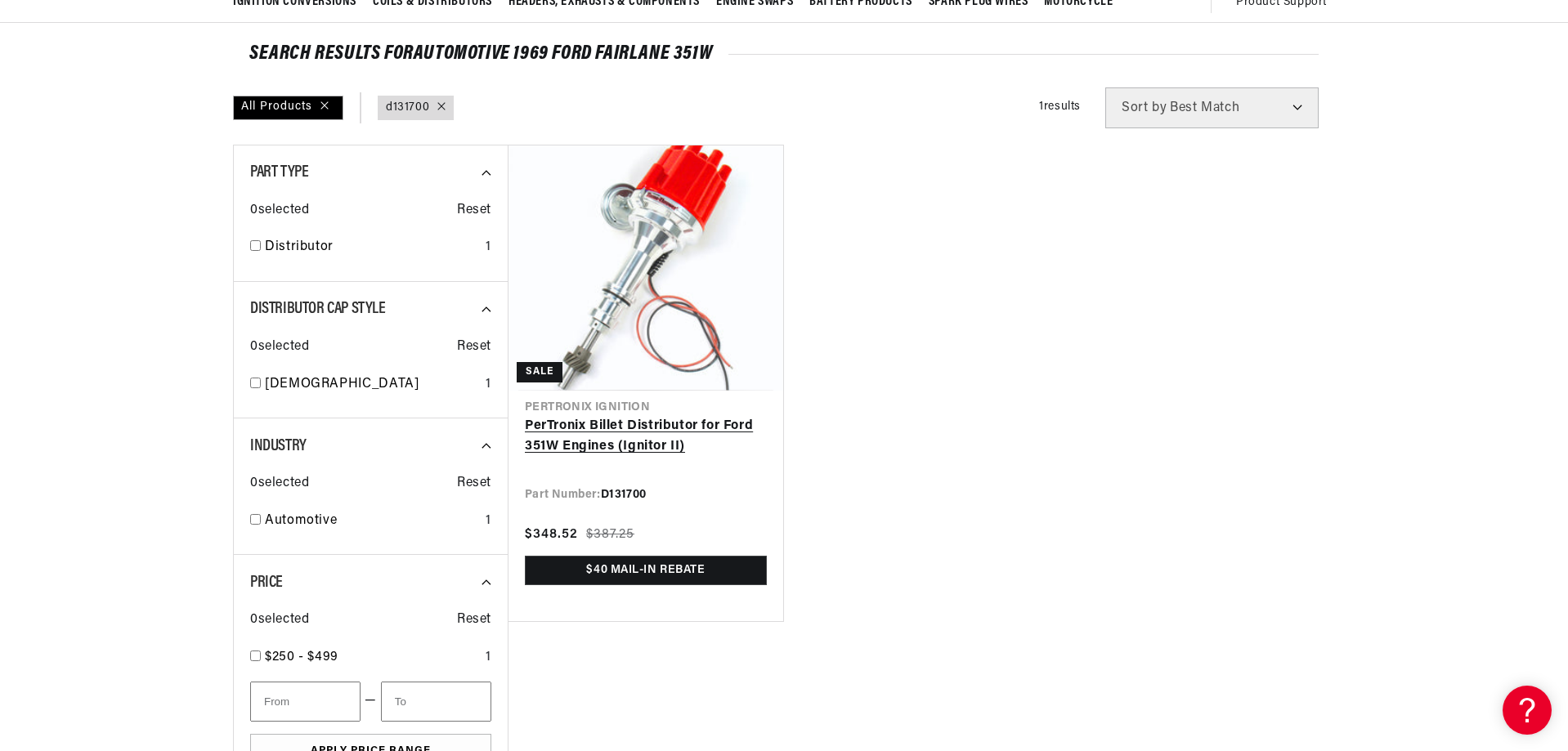
scroll to position [0, 874]
click at [657, 422] on link "PerTronix Billet Distributor for Ford 351W Engines (Ignitor II)" at bounding box center [645, 437] width 242 height 41
click at [600, 443] on link "PerTronix Billet Distributor for Ford 351W Engines (Ignitor II)" at bounding box center [645, 437] width 242 height 41
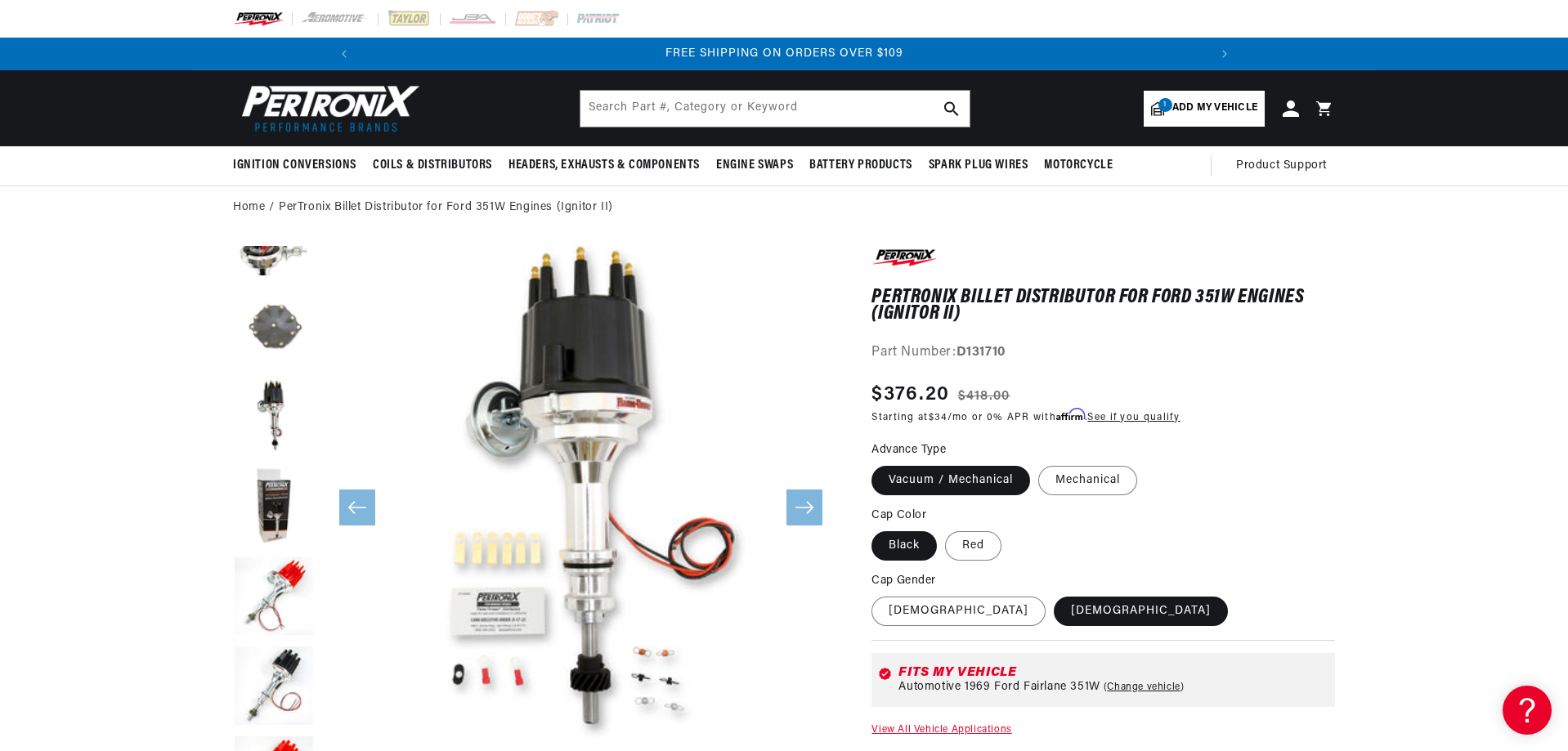
click at [286, 335] on button "Load image 6 in gallery view" at bounding box center [274, 328] width 82 height 82
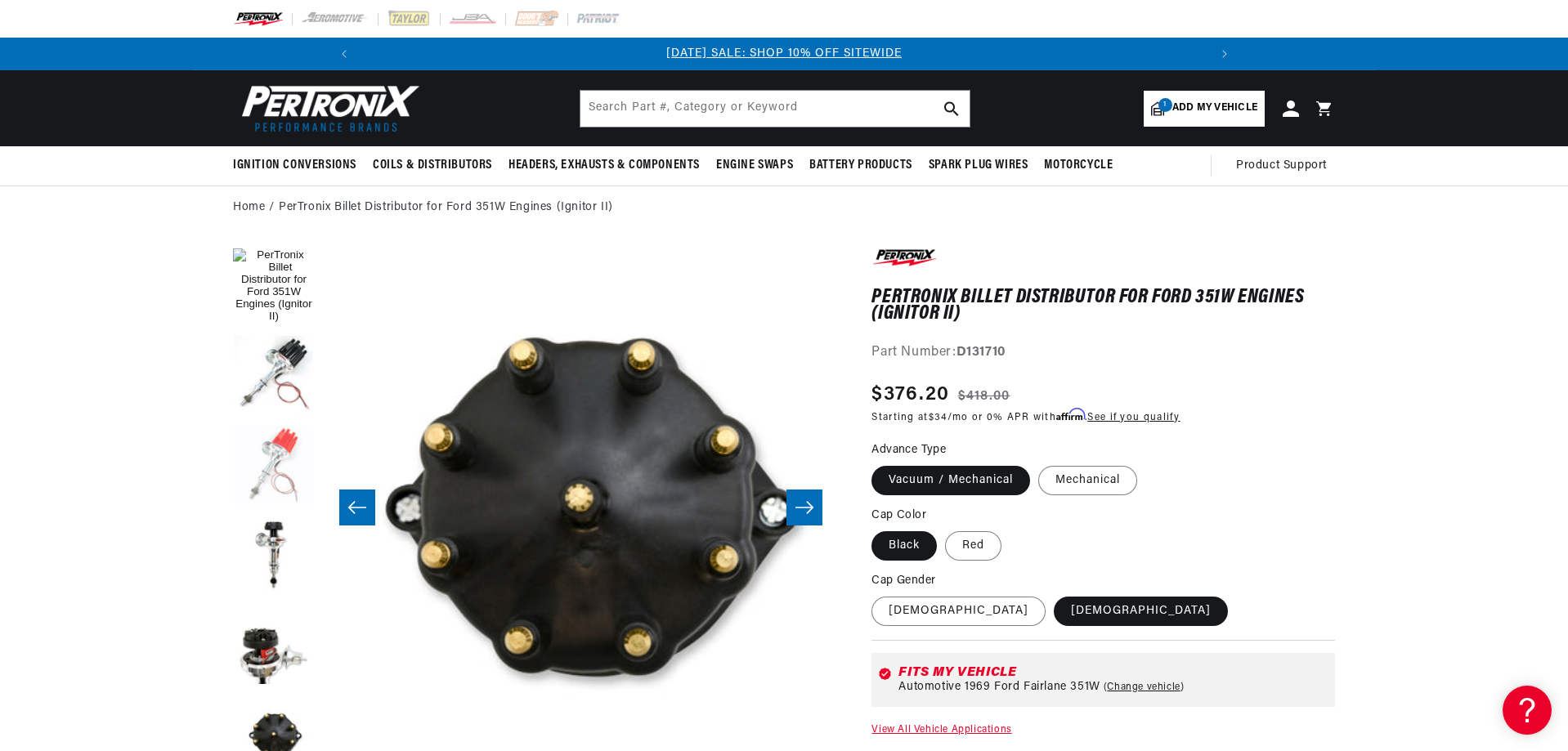
click at [272, 435] on button "Load image 3 in gallery view" at bounding box center [274, 467] width 82 height 82
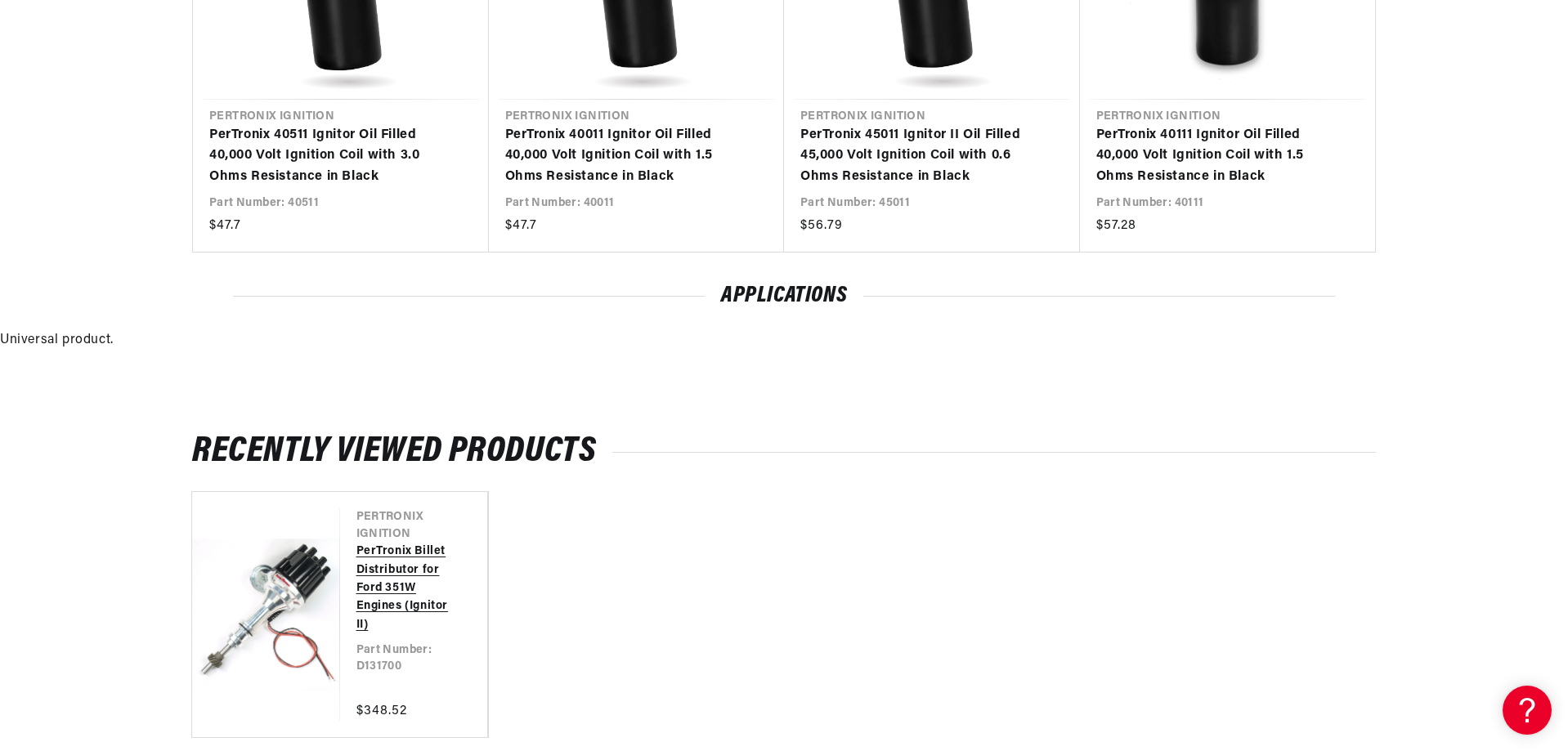
click at [399, 606] on link "PerTronix Billet Distributor for Ford 351W Engines (Ignitor II)" at bounding box center [406, 588] width 99 height 92
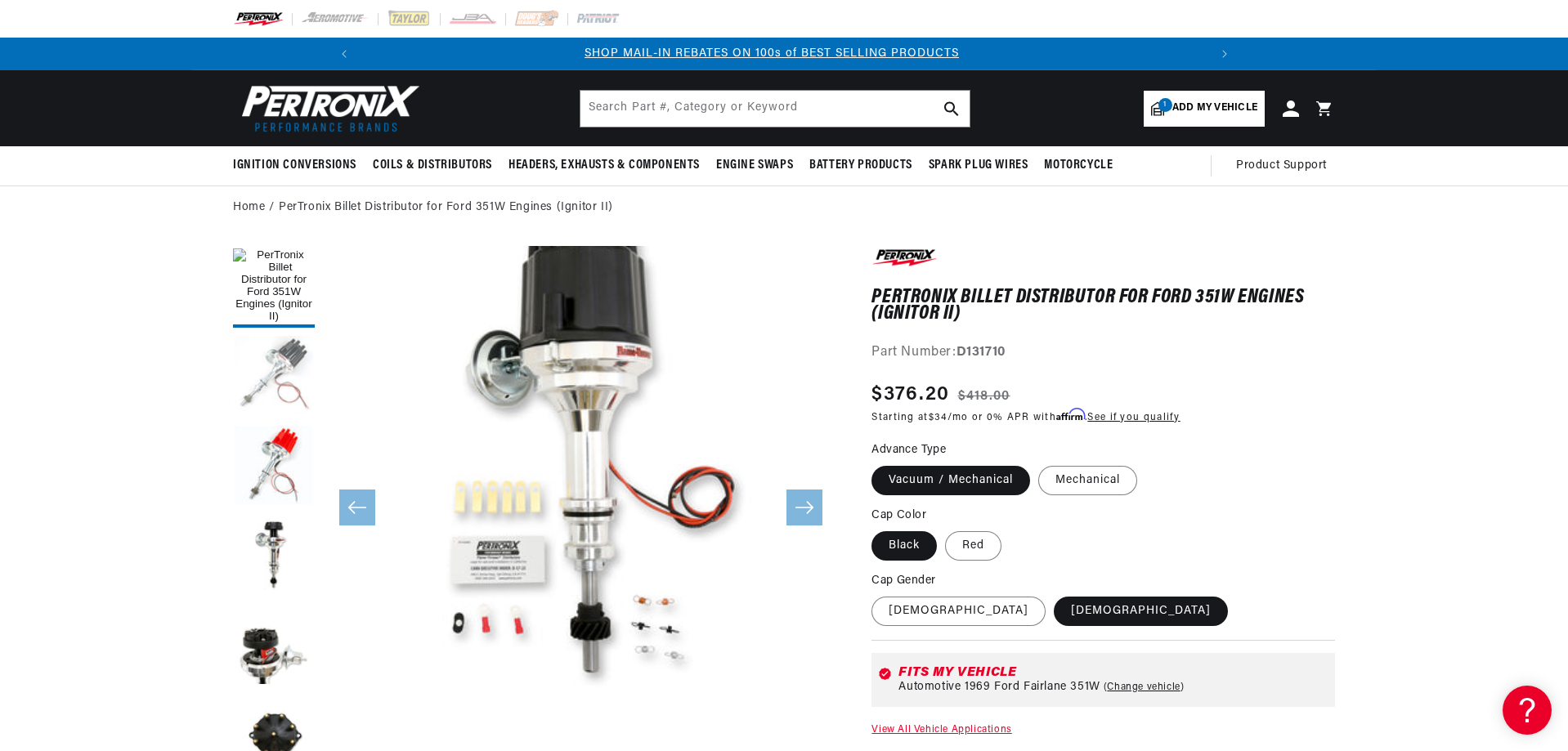
scroll to position [0, 874]
click at [301, 354] on button "Load image 2 in gallery view" at bounding box center [274, 376] width 82 height 82
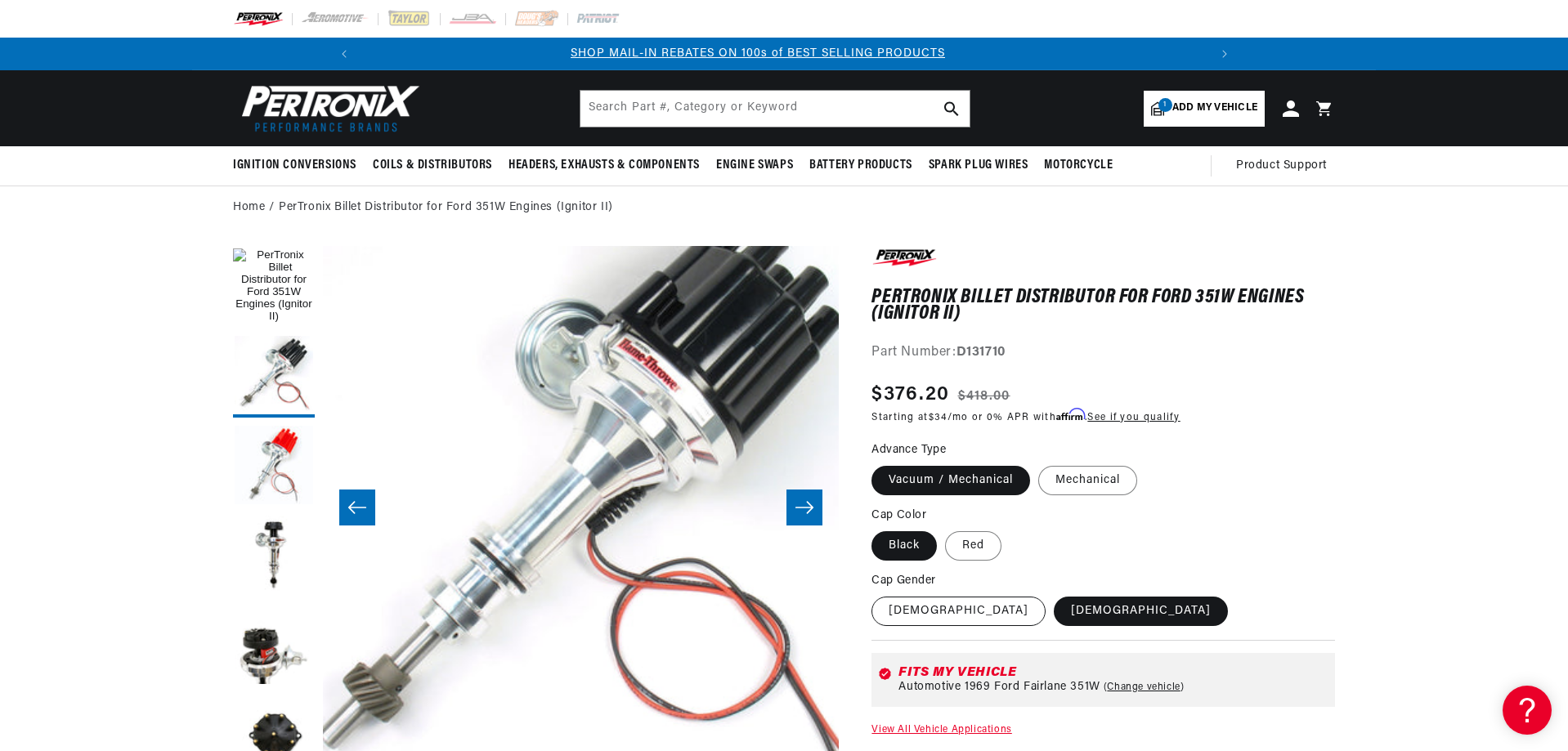
click at [910, 617] on label "Female" at bounding box center [959, 611] width 175 height 30
click at [877, 594] on input "[DEMOGRAPHIC_DATA]" at bounding box center [876, 594] width 1 height 1
radio input "true"
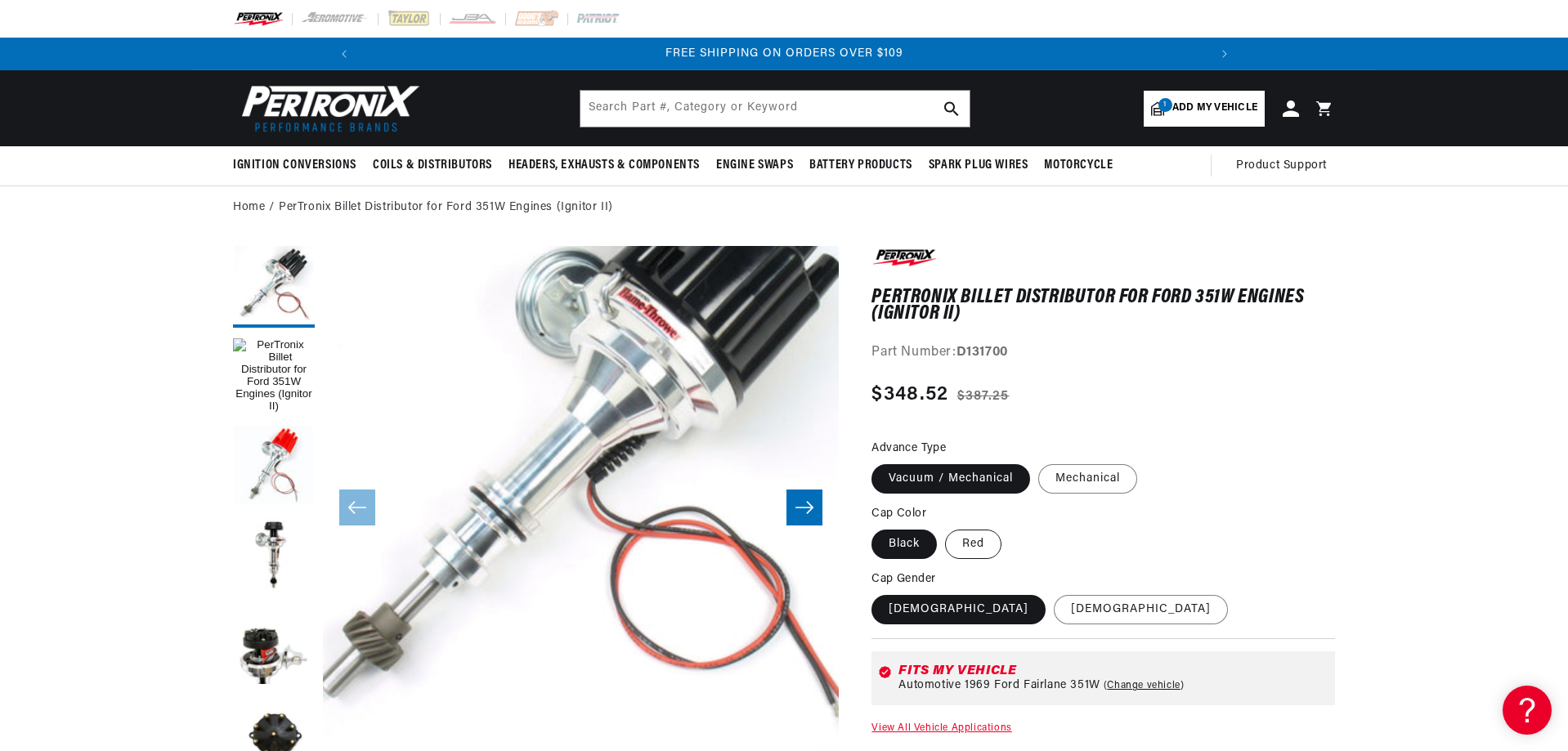
click at [969, 547] on label "Red" at bounding box center [973, 544] width 56 height 30
click at [946, 527] on input "Red" at bounding box center [945, 526] width 1 height 1
radio input "true"
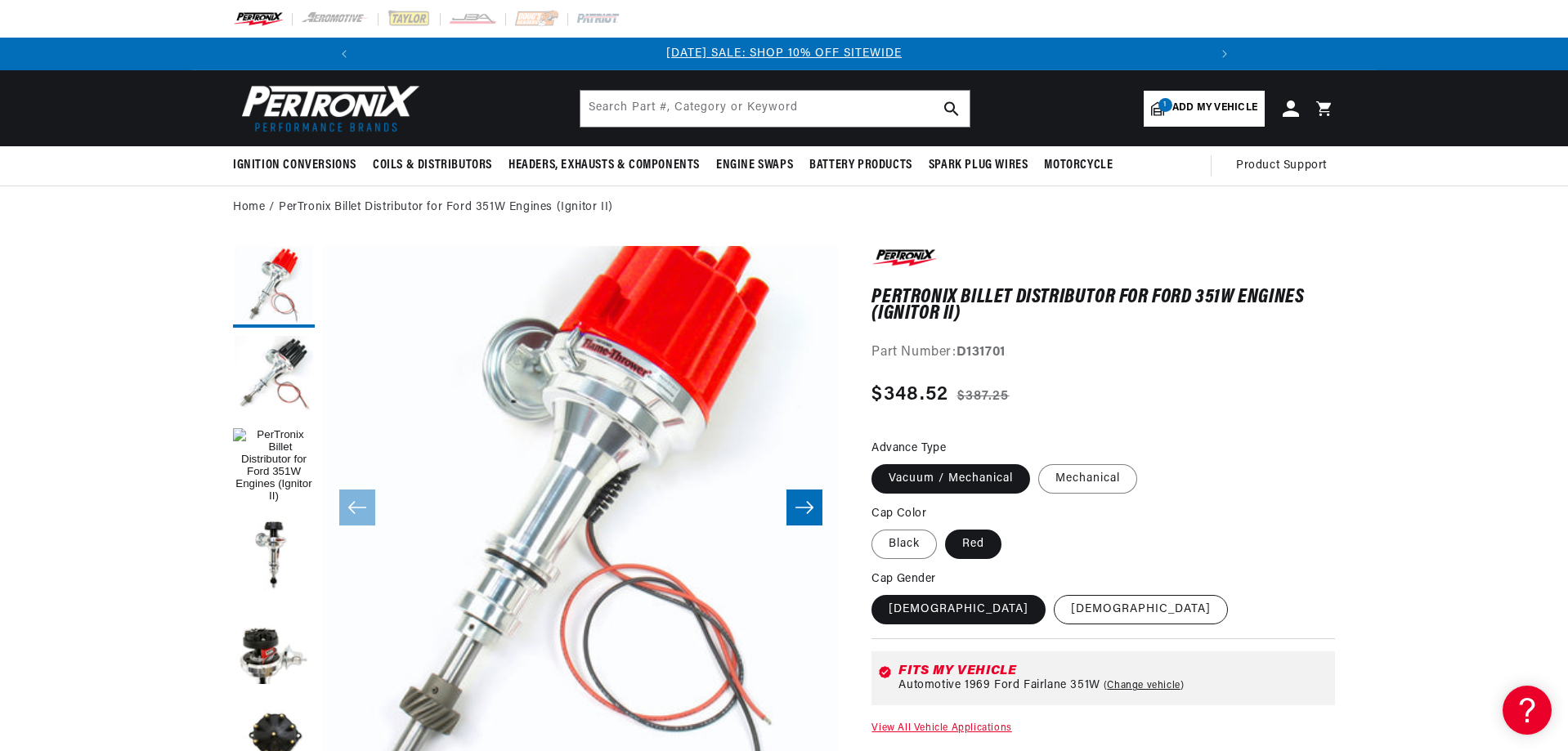
click at [1054, 607] on label "[DEMOGRAPHIC_DATA]" at bounding box center [1141, 609] width 175 height 30
click at [1054, 593] on input "[DEMOGRAPHIC_DATA]" at bounding box center [1054, 592] width 1 height 1
radio input "true"
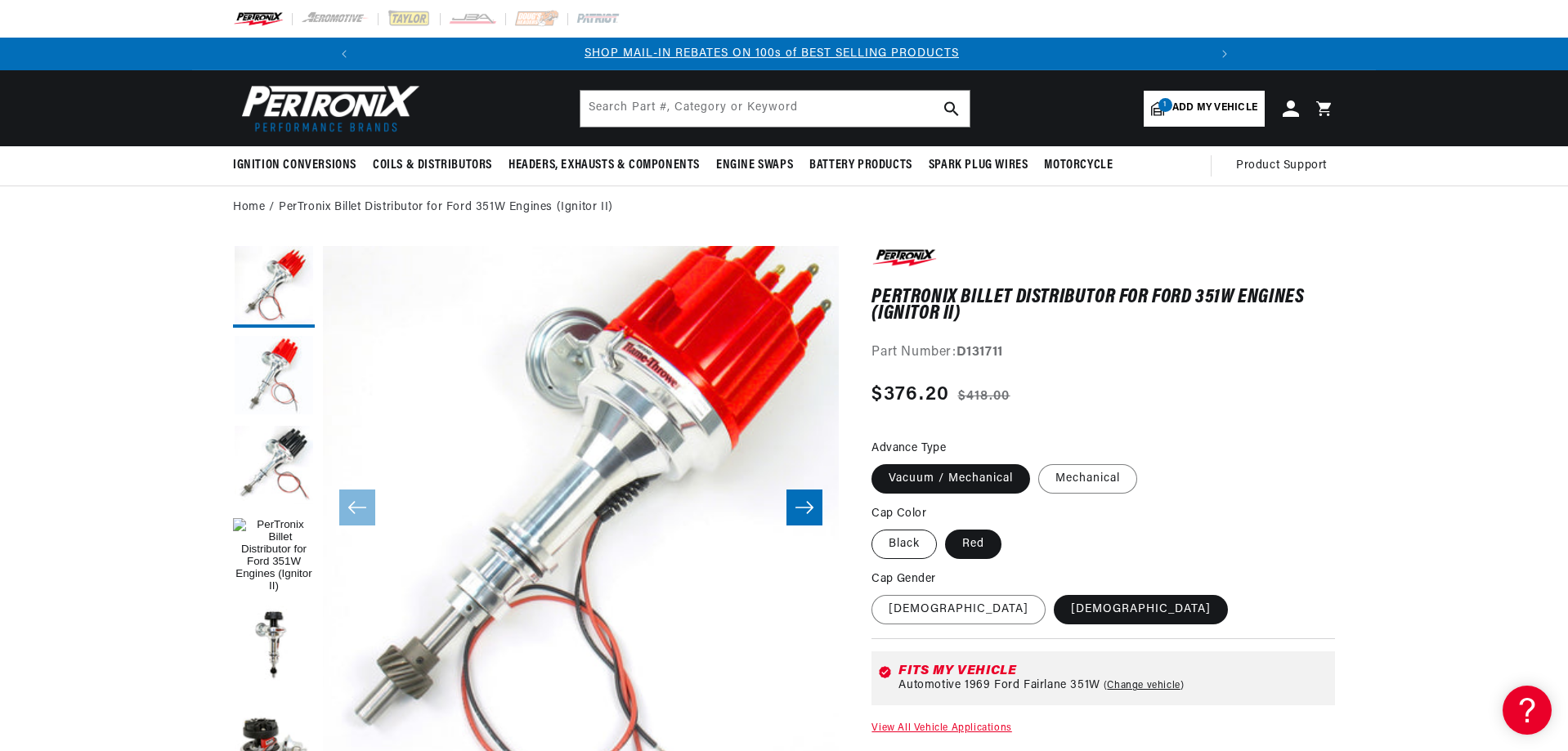
scroll to position [0, 874]
click at [902, 543] on label "Black" at bounding box center [905, 544] width 66 height 30
click at [877, 527] on input "Black" at bounding box center [876, 526] width 1 height 1
radio input "true"
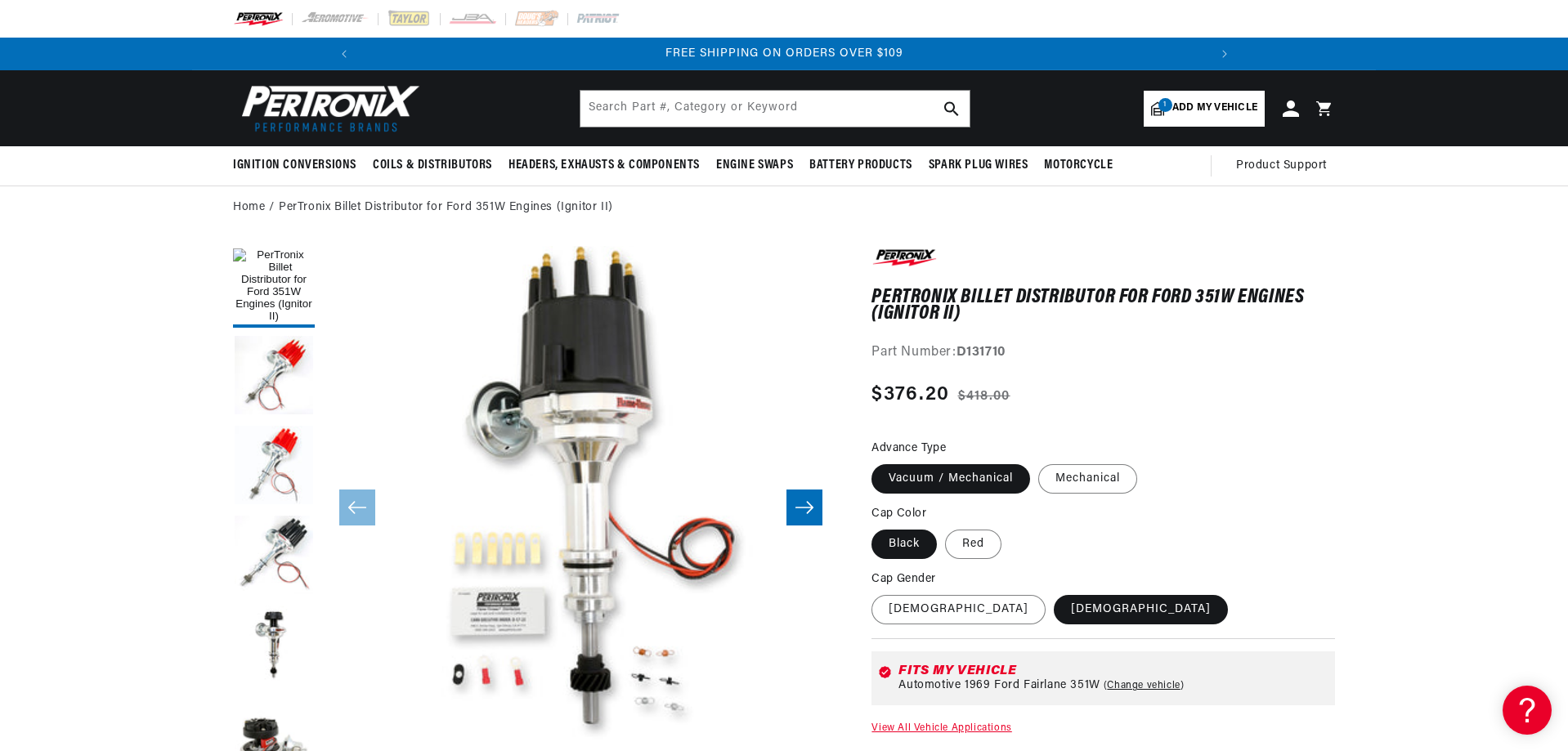
scroll to position [0, 1748]
click at [895, 612] on label "[DEMOGRAPHIC_DATA]" at bounding box center [959, 609] width 175 height 30
click at [877, 593] on input "[DEMOGRAPHIC_DATA]" at bounding box center [876, 592] width 1 height 1
radio input "true"
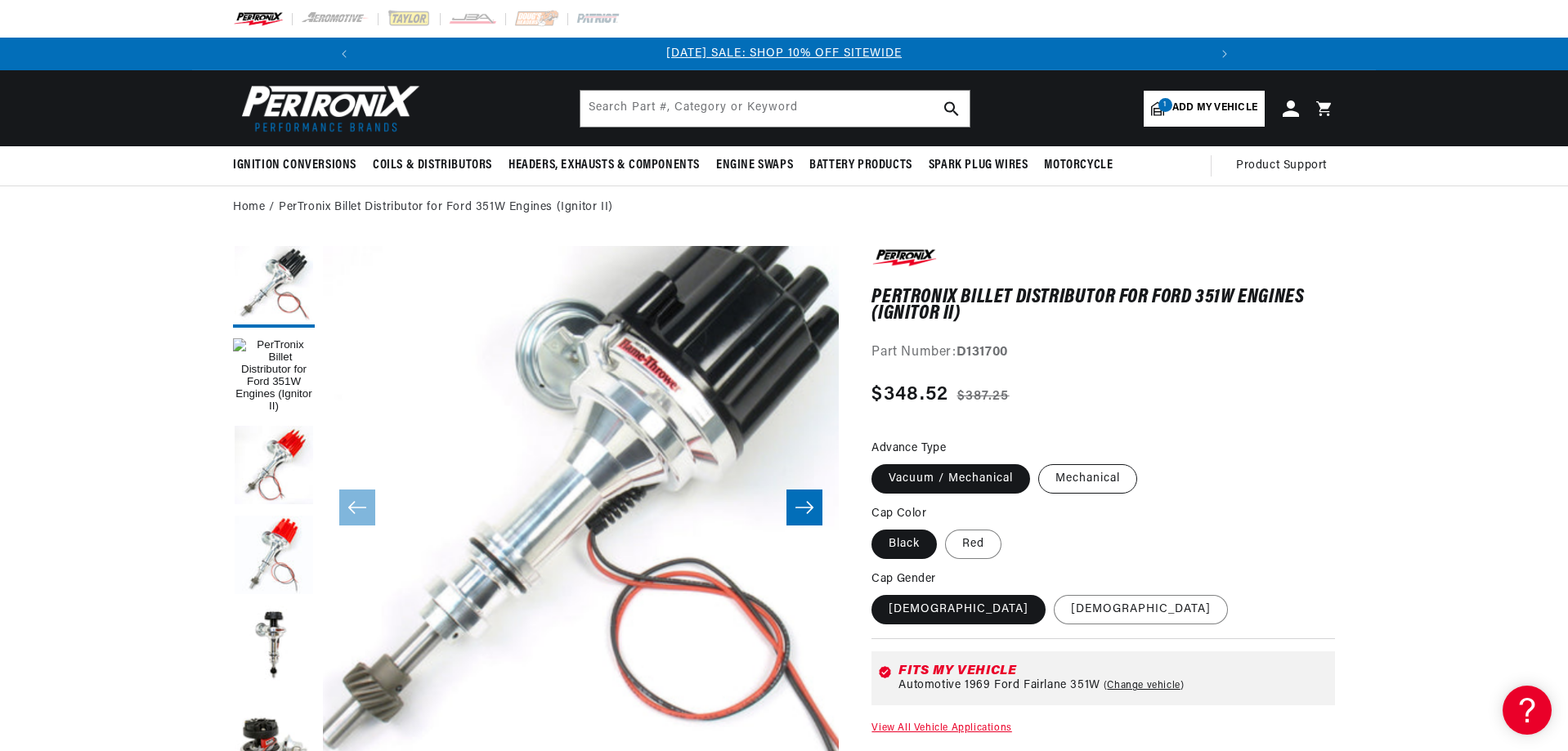
click at [1076, 487] on label "Mechanical" at bounding box center [1088, 479] width 99 height 30
click at [1040, 462] on input "Mechanical" at bounding box center [1039, 461] width 1 height 1
radio input "true"
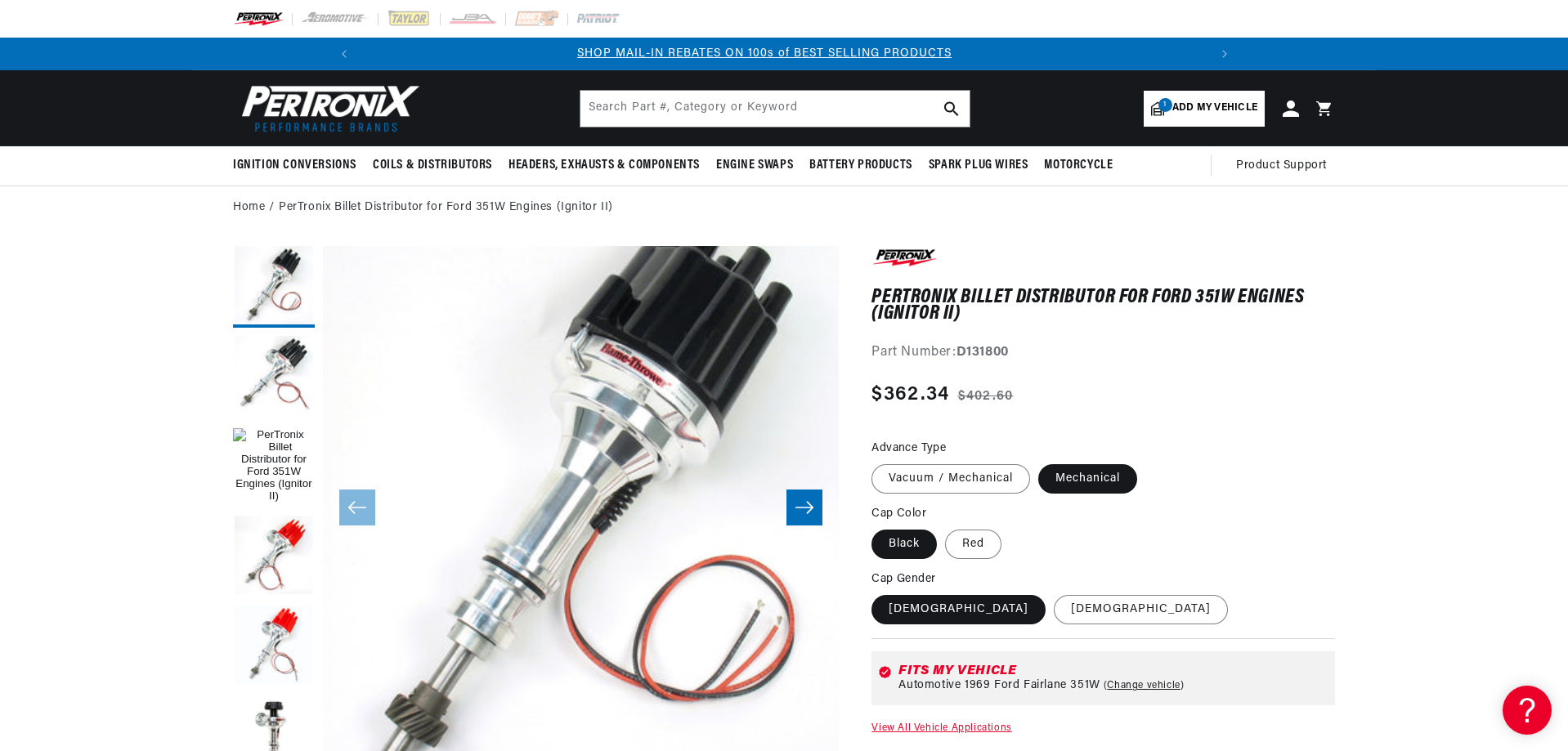
scroll to position [0, 874]
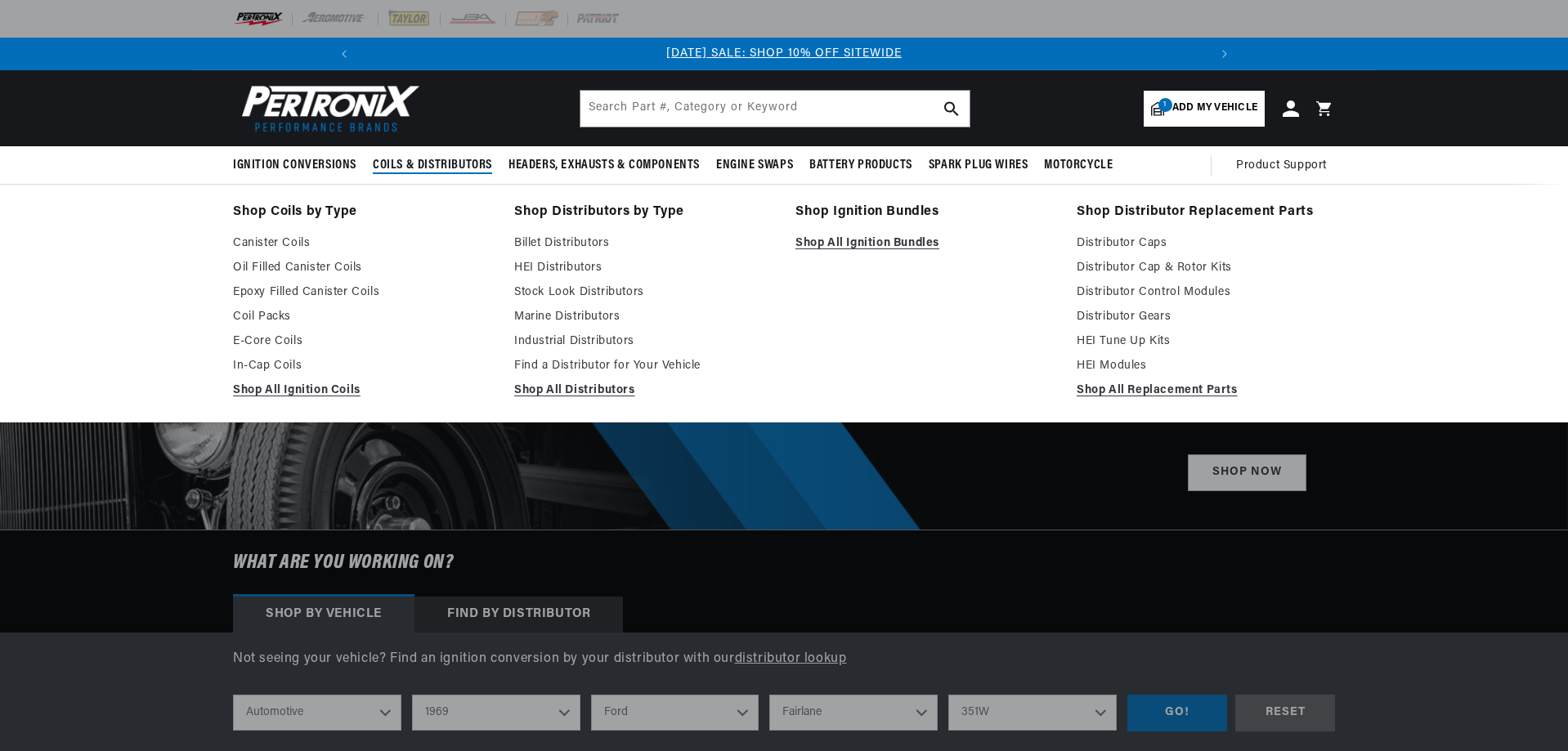
select select "1969"
select select "Ford"
select select "Fairlane"
select select "351W"
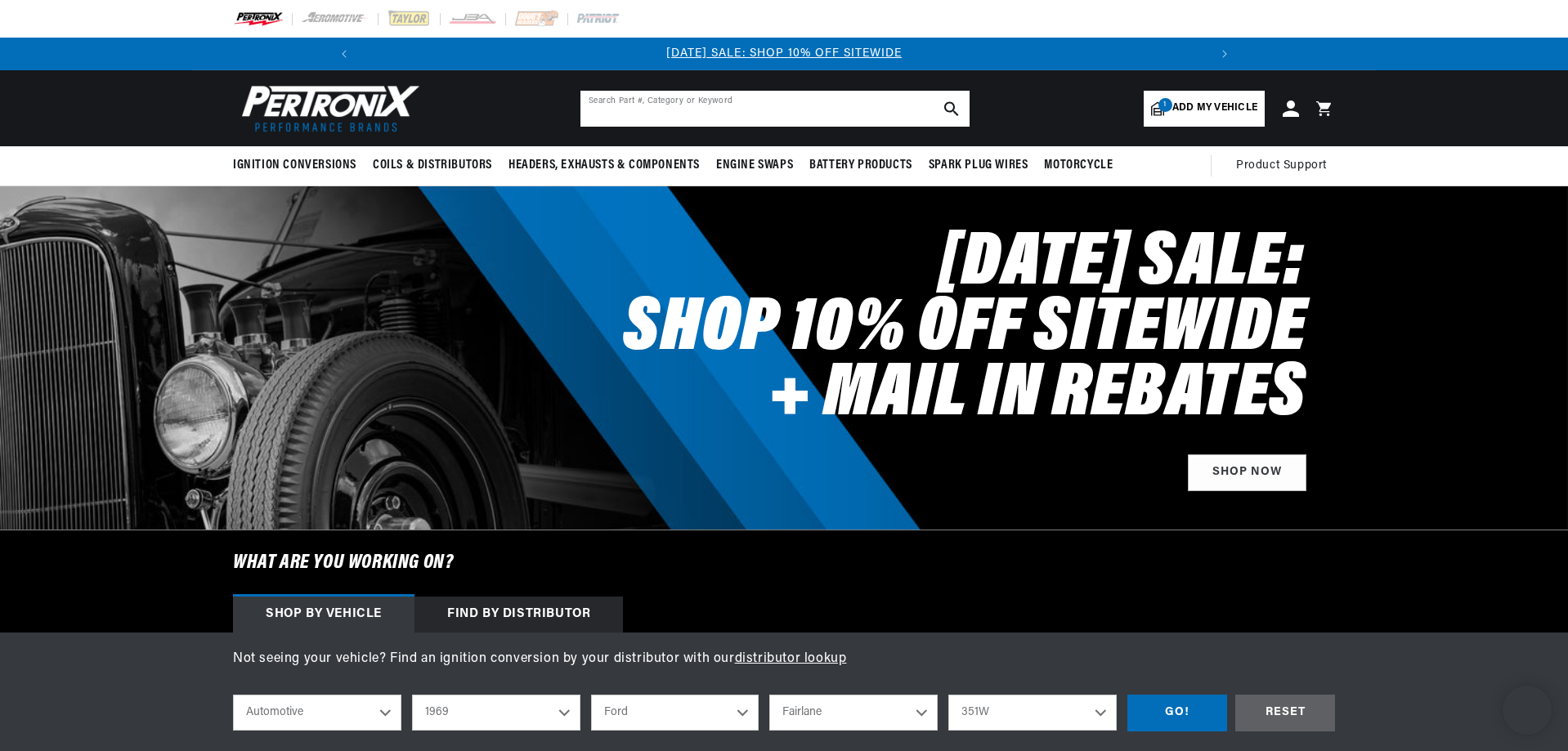
click at [616, 99] on input "text" at bounding box center [775, 108] width 390 height 36
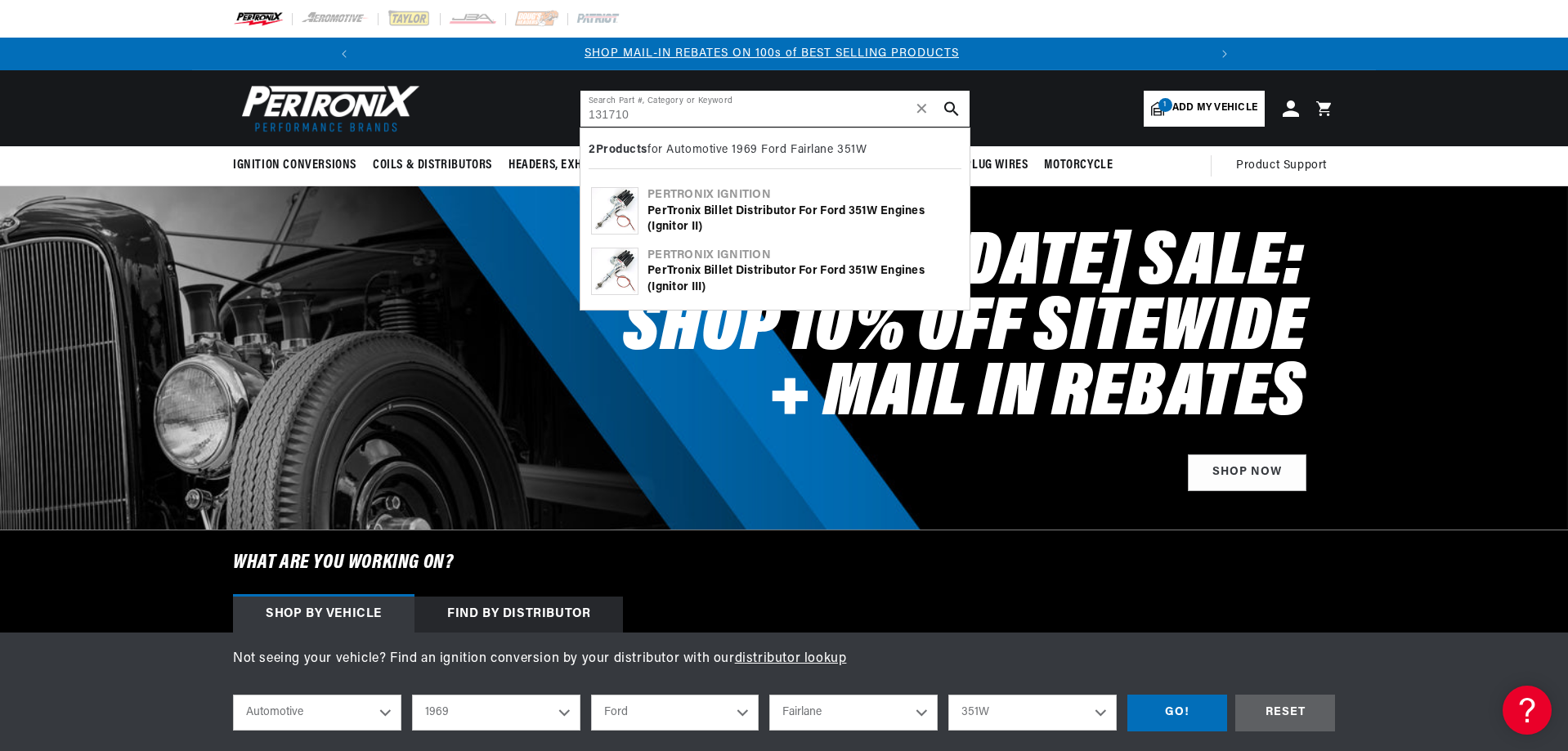
scroll to position [0, 874]
type input "131710"
click at [736, 212] on div "PerTronix Billet Distributor for Ford 351W Engines (Ignitor II)" at bounding box center [802, 219] width 311 height 32
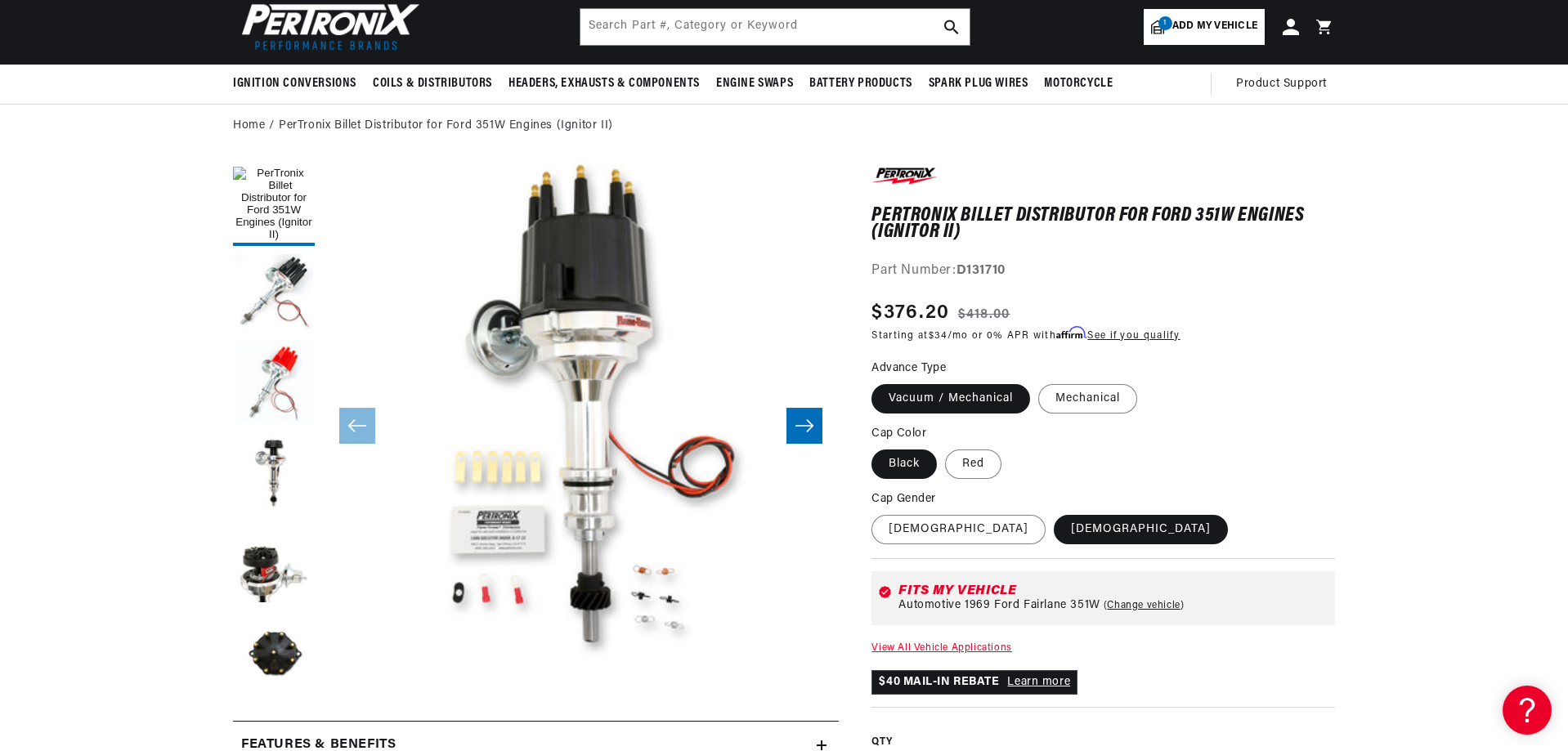
scroll to position [0, 874]
click at [897, 533] on label "[DEMOGRAPHIC_DATA]" at bounding box center [959, 529] width 175 height 30
click at [877, 513] on input "[DEMOGRAPHIC_DATA]" at bounding box center [876, 512] width 1 height 1
radio input "true"
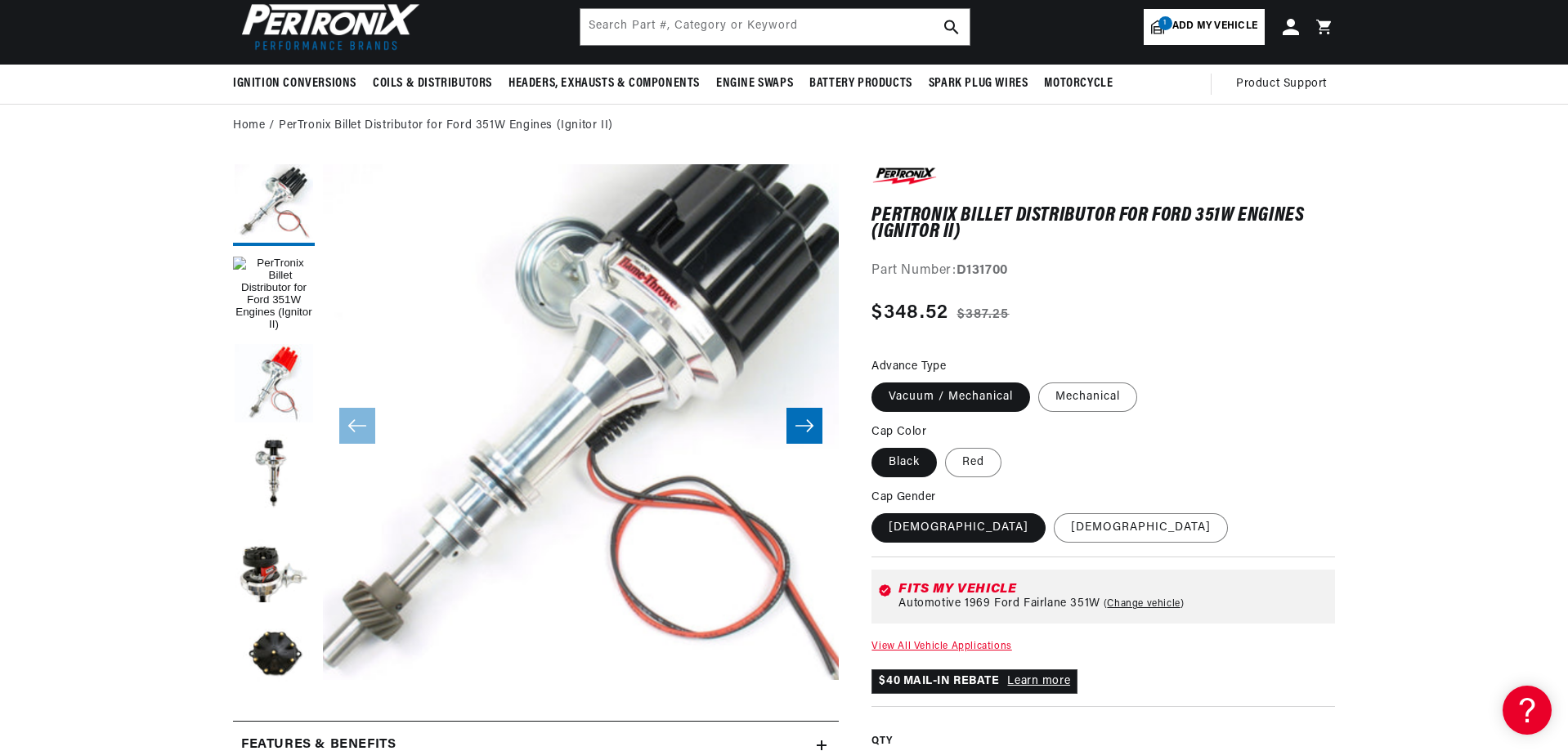
scroll to position [0, 1748]
click at [993, 467] on label "Red" at bounding box center [973, 463] width 56 height 30
click at [946, 445] on input "Red" at bounding box center [945, 444] width 1 height 1
radio input "true"
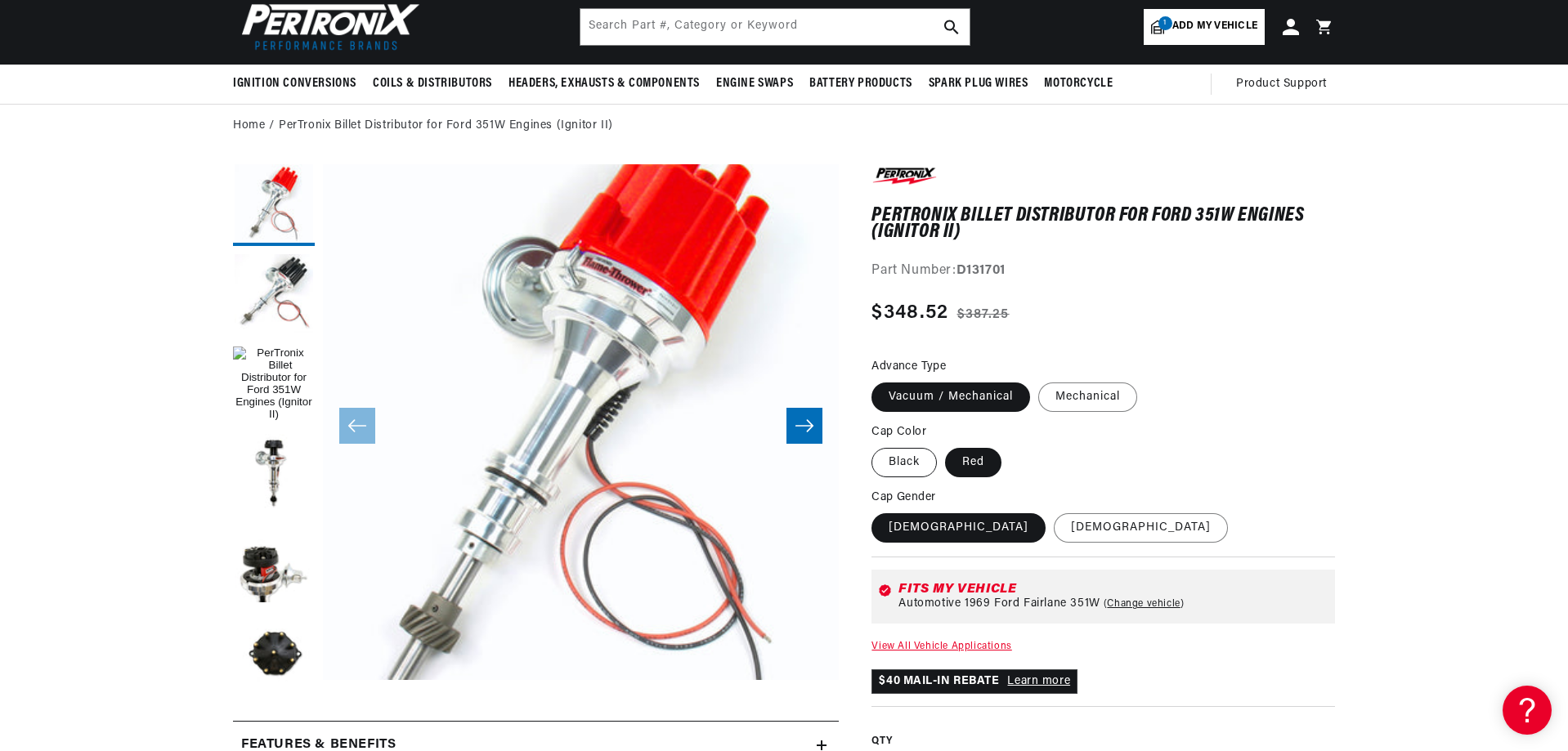
click at [915, 457] on label "Black" at bounding box center [905, 463] width 66 height 30
click at [877, 445] on input "Black" at bounding box center [876, 444] width 1 height 1
radio input "true"
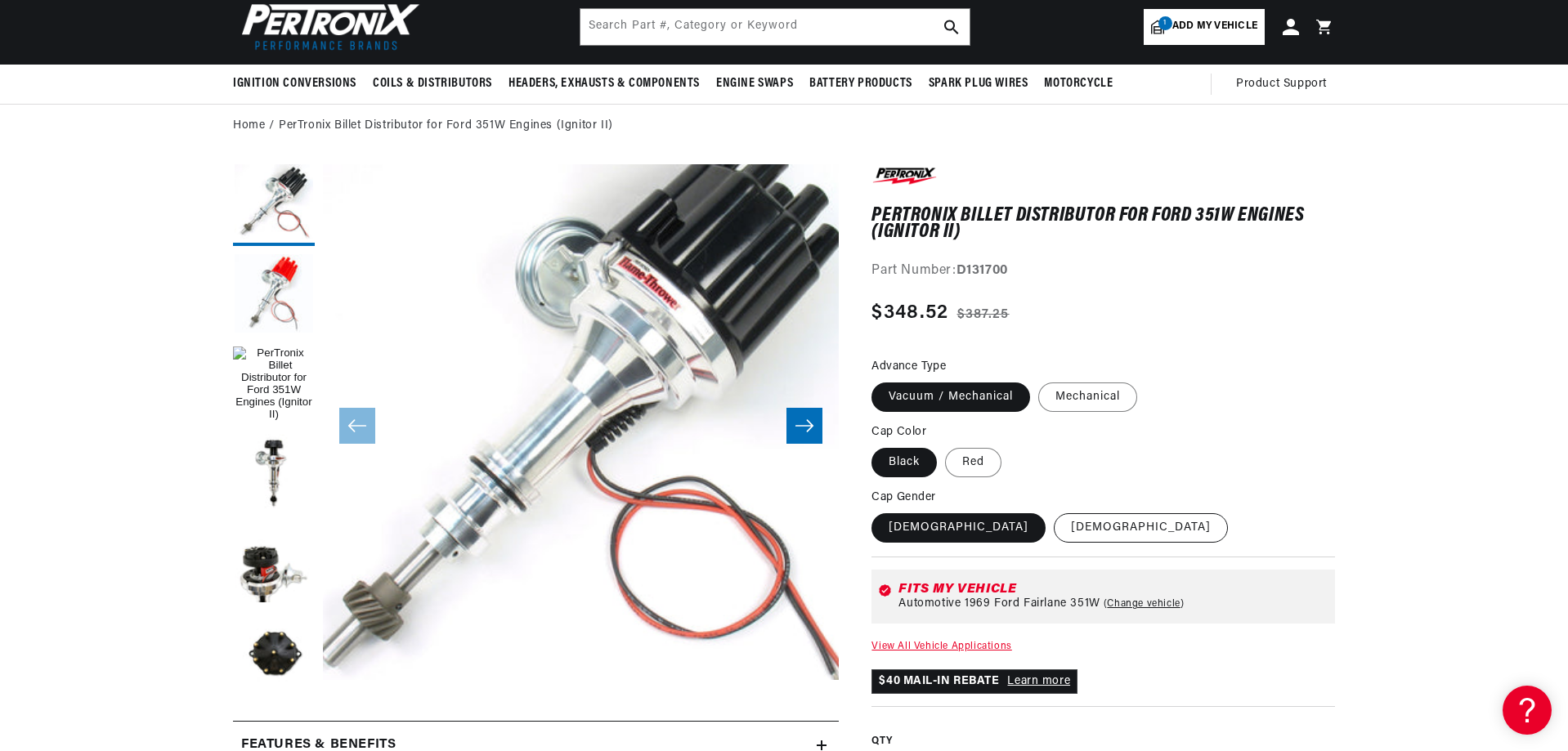
click at [1054, 524] on label "[DEMOGRAPHIC_DATA]" at bounding box center [1141, 527] width 175 height 30
click at [1054, 511] on input "[DEMOGRAPHIC_DATA]" at bounding box center [1054, 510] width 1 height 1
radio input "true"
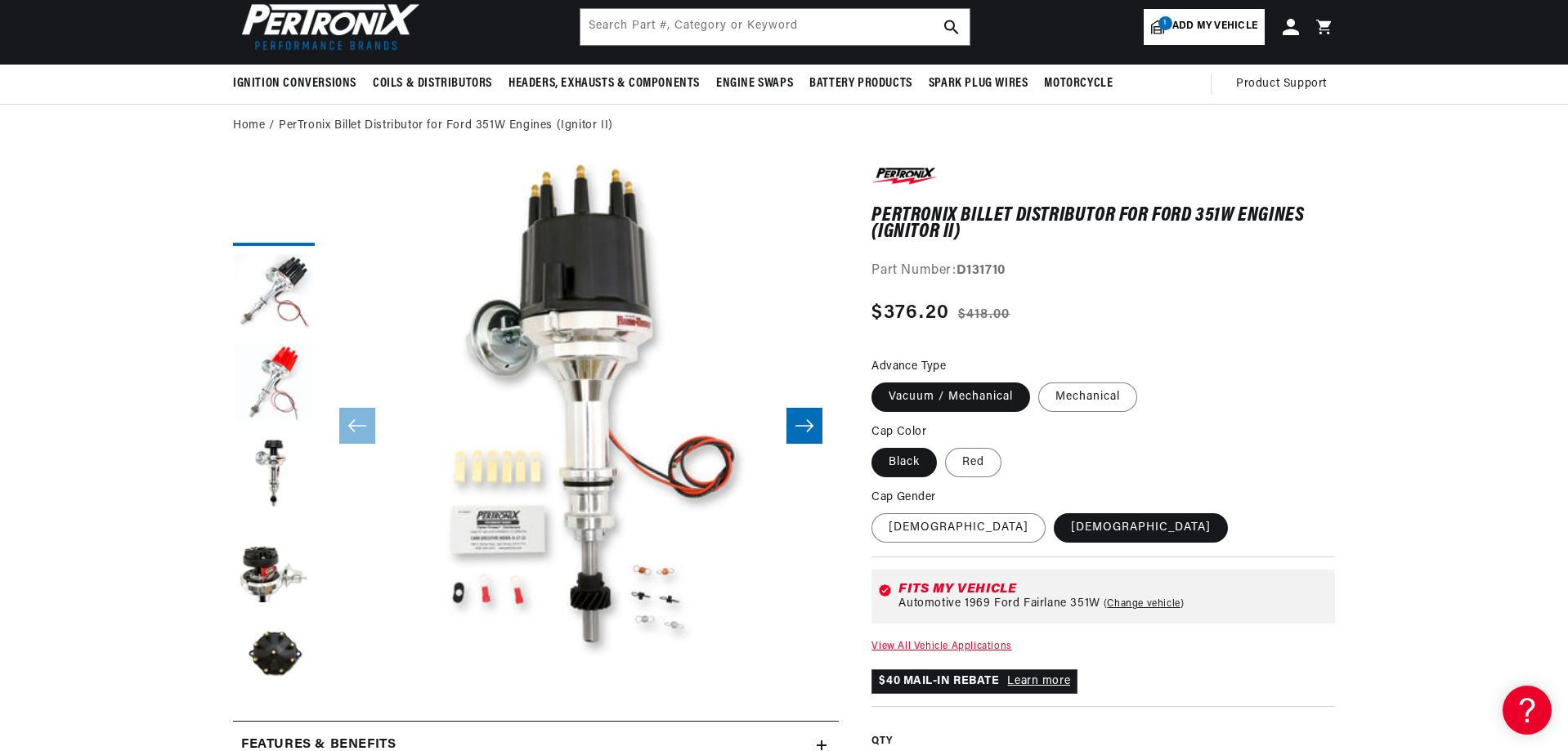
scroll to position [0, 874]
click at [624, 16] on input "text" at bounding box center [775, 26] width 390 height 36
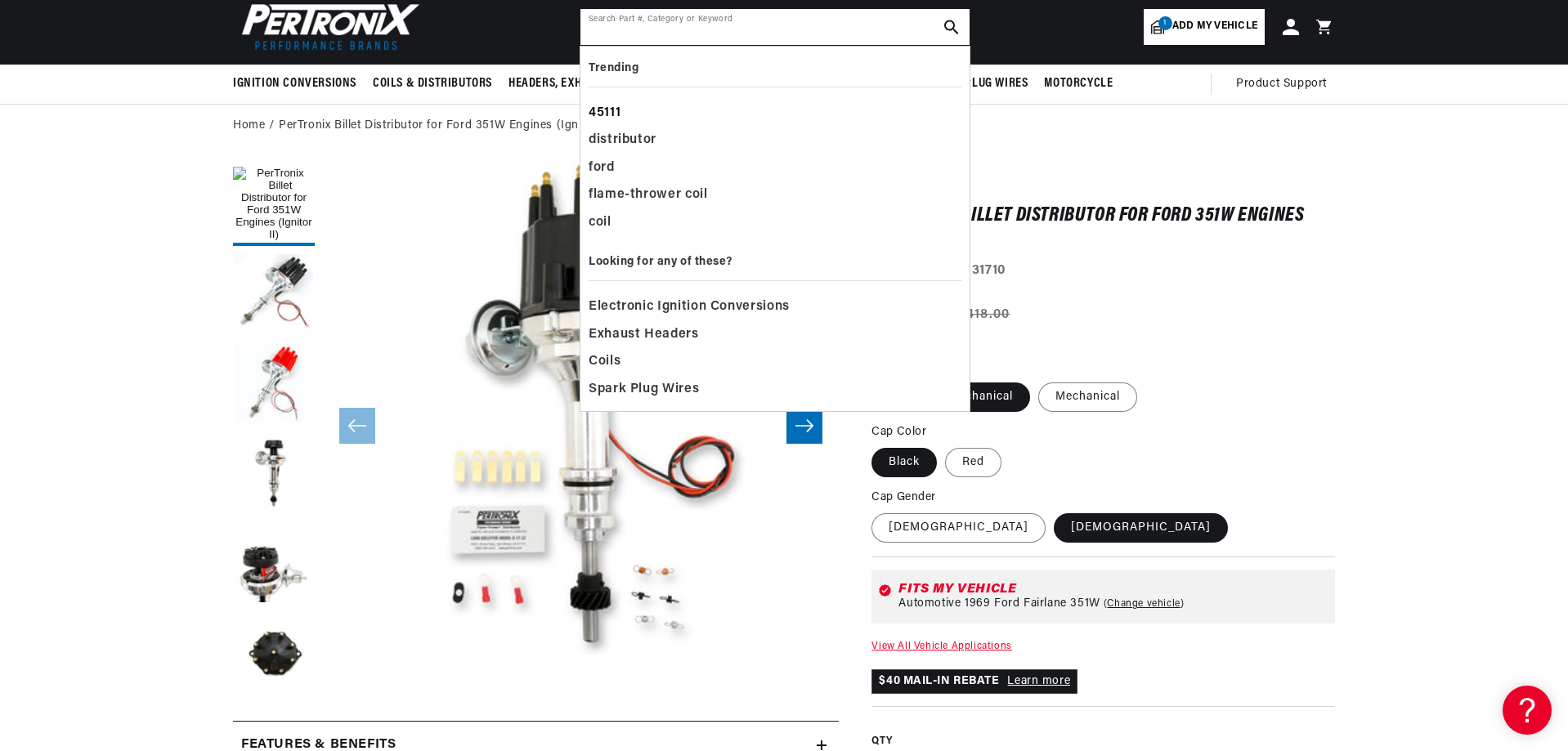
scroll to position [0, 1748]
click at [656, 188] on div "flame-thrower coil" at bounding box center [774, 195] width 373 height 28
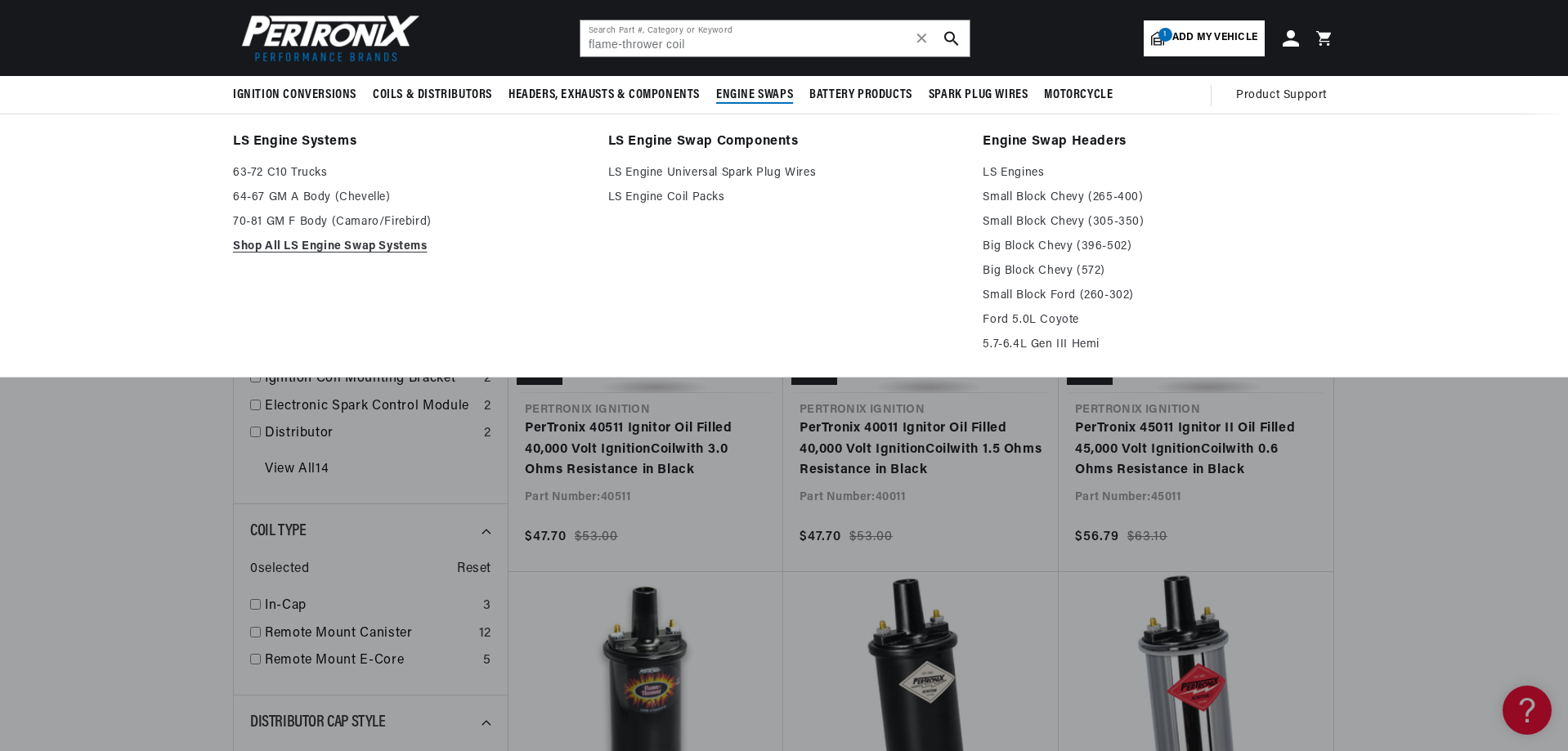
scroll to position [0, 874]
